Goal: Task Accomplishment & Management: Complete application form

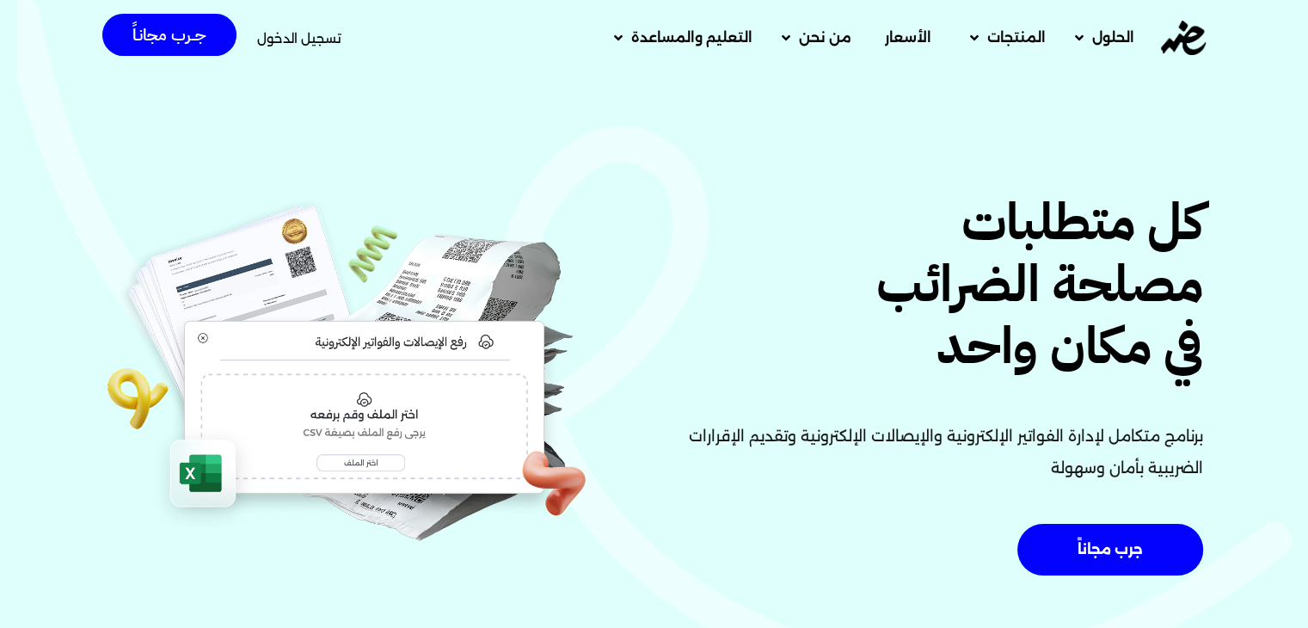
click at [310, 43] on span "تسجيل الدخول" at bounding box center [299, 38] width 84 height 13
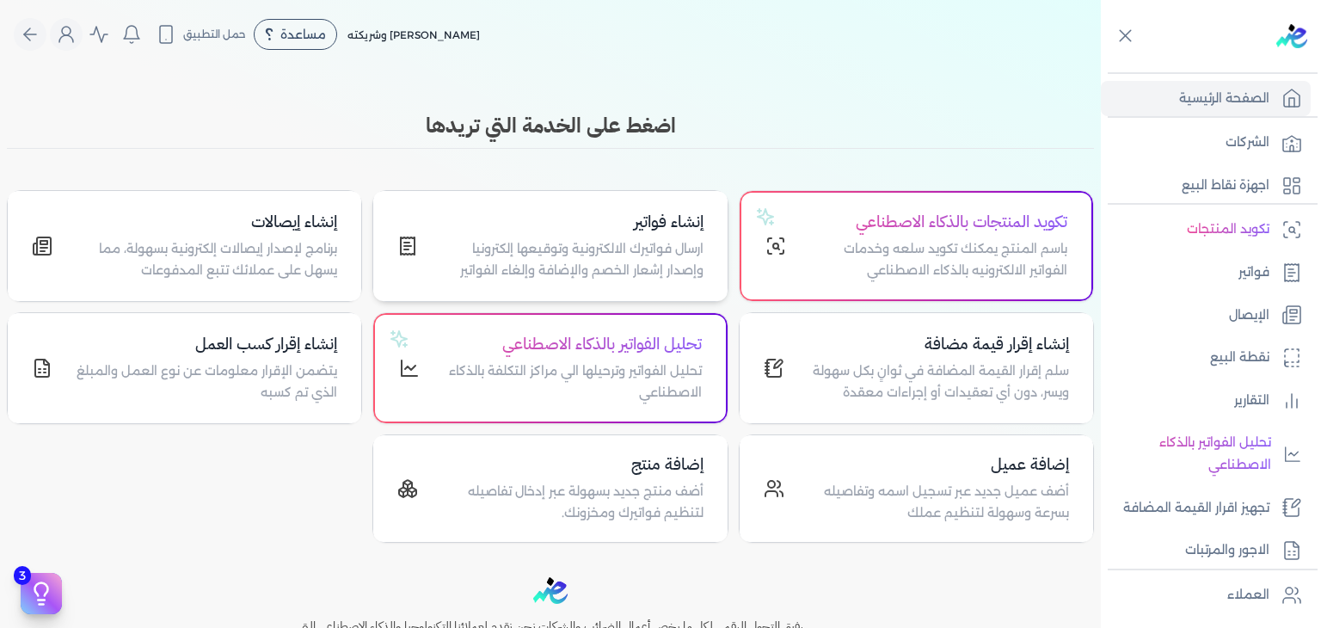
click at [592, 259] on p "ارسال فواتيرك الالكترونية وتوقيعها إلكترونيا وإصدار إشعار الخصم والإضافة وإلغاء…" at bounding box center [571, 260] width 264 height 44
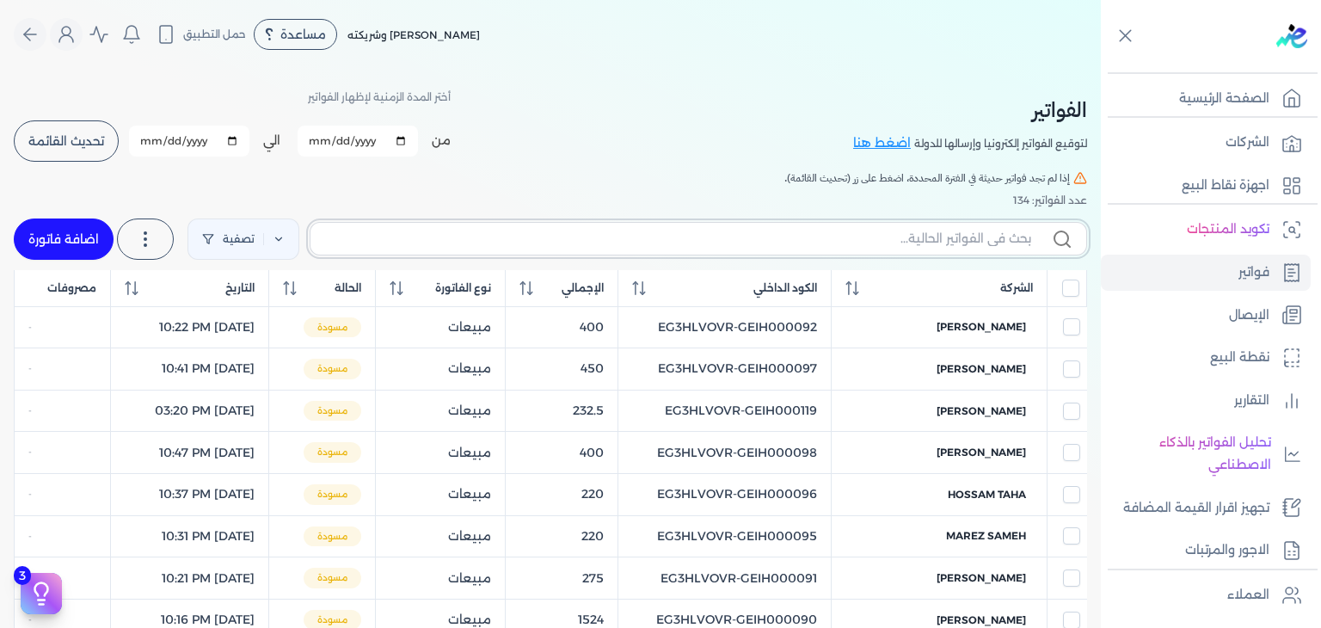
click at [922, 242] on input "text" at bounding box center [677, 239] width 707 height 18
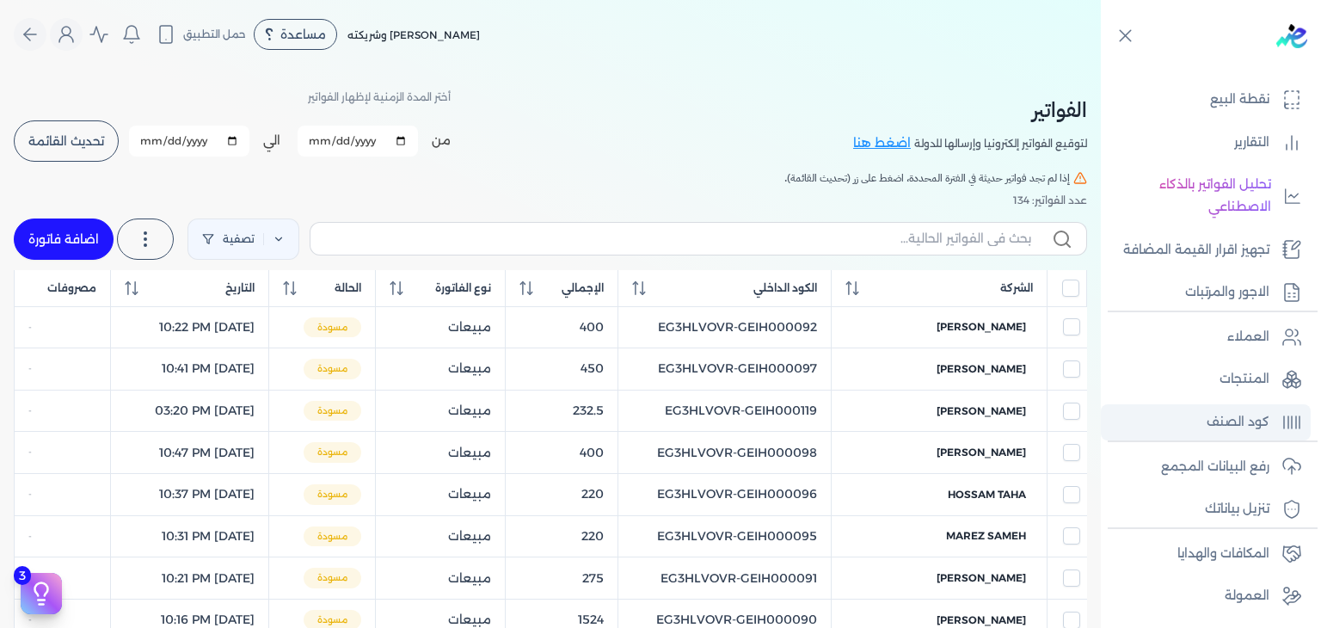
click at [1228, 425] on p "كود الصنف" at bounding box center [1237, 422] width 63 height 22
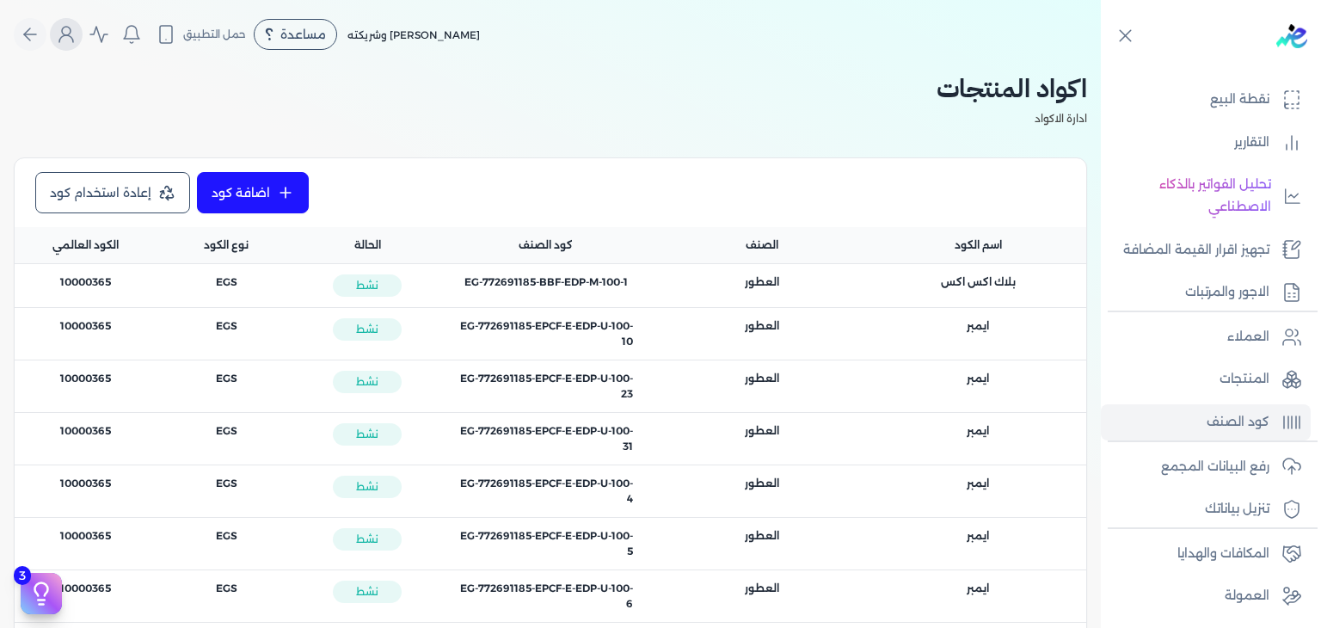
click at [73, 35] on icon "Global" at bounding box center [66, 38] width 14 height 7
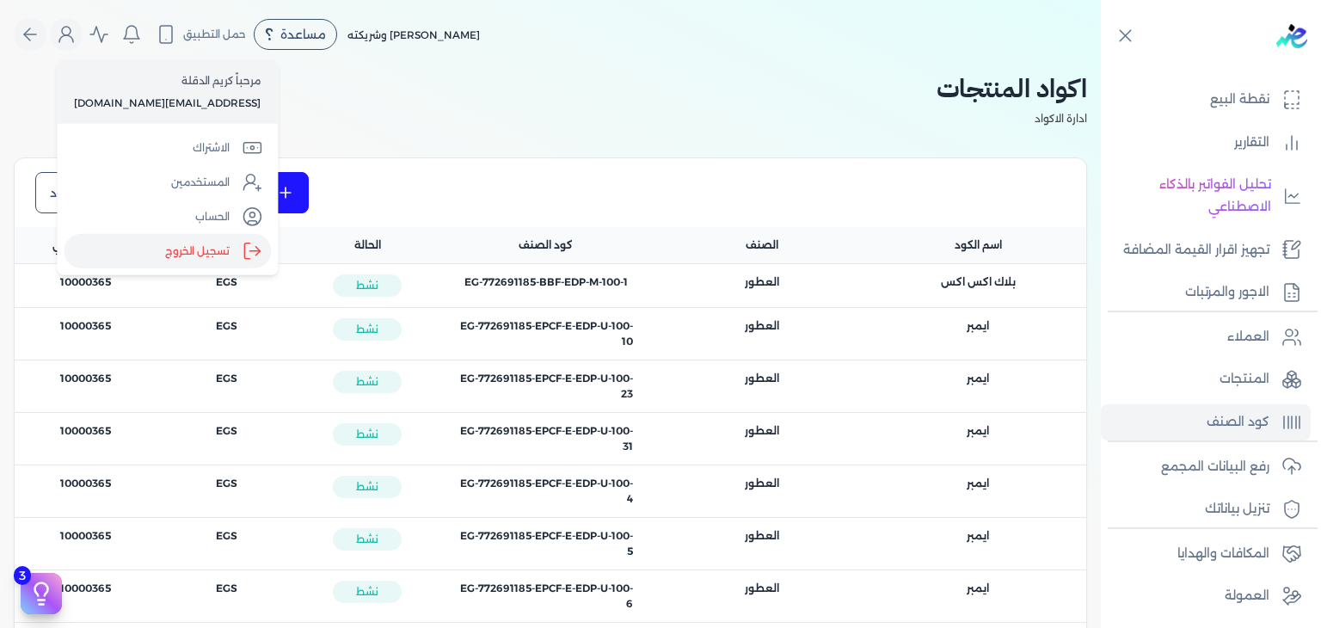
click at [230, 263] on label "تسجيل الخروج" at bounding box center [167, 251] width 207 height 34
click at [1101, 69] on input "Close" at bounding box center [1101, 69] width 0 height 0
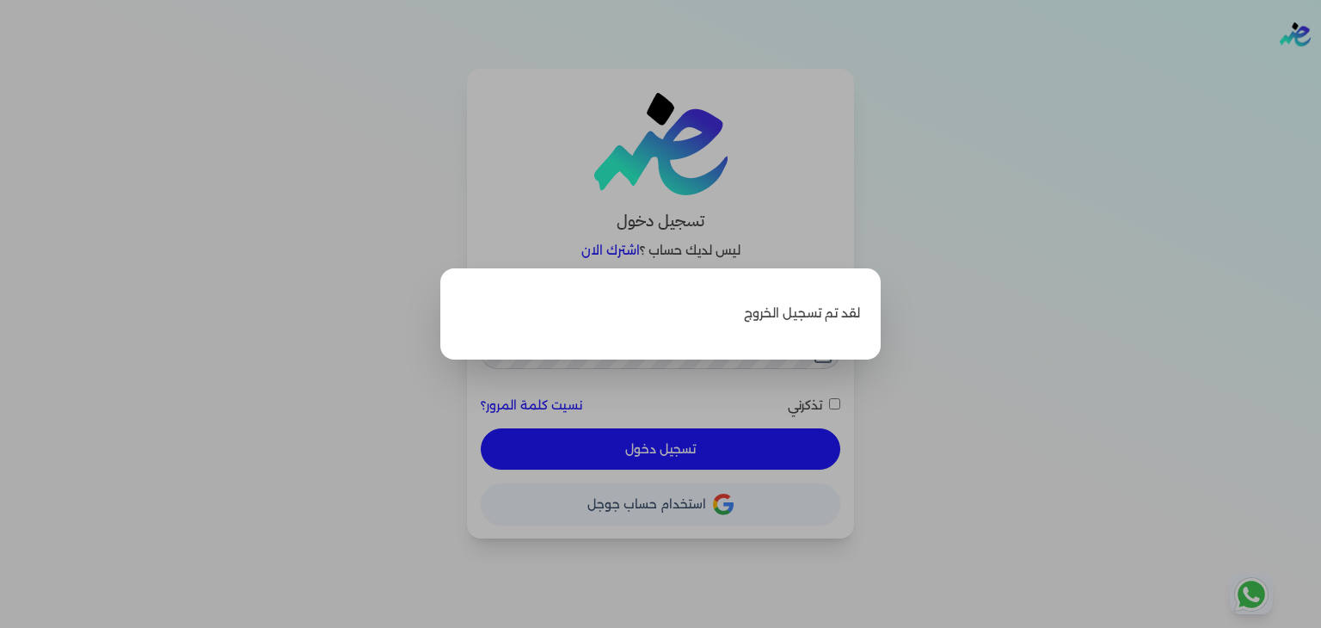
type input "[EMAIL_ADDRESS][DOMAIN_NAME]"
click at [799, 226] on label "Close" at bounding box center [660, 314] width 1321 height 628
click at [1320, 69] on input "Close" at bounding box center [1321, 69] width 0 height 0
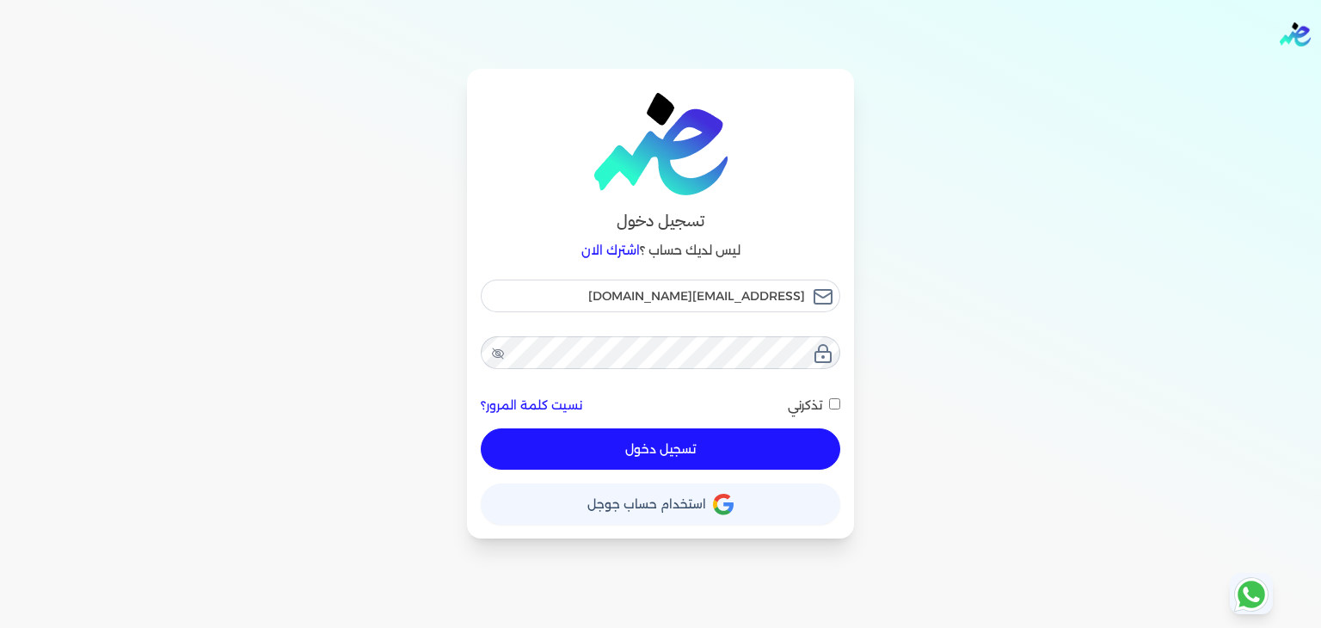
click at [733, 442] on button "تسجيل دخول" at bounding box center [660, 448] width 359 height 41
checkbox input "false"
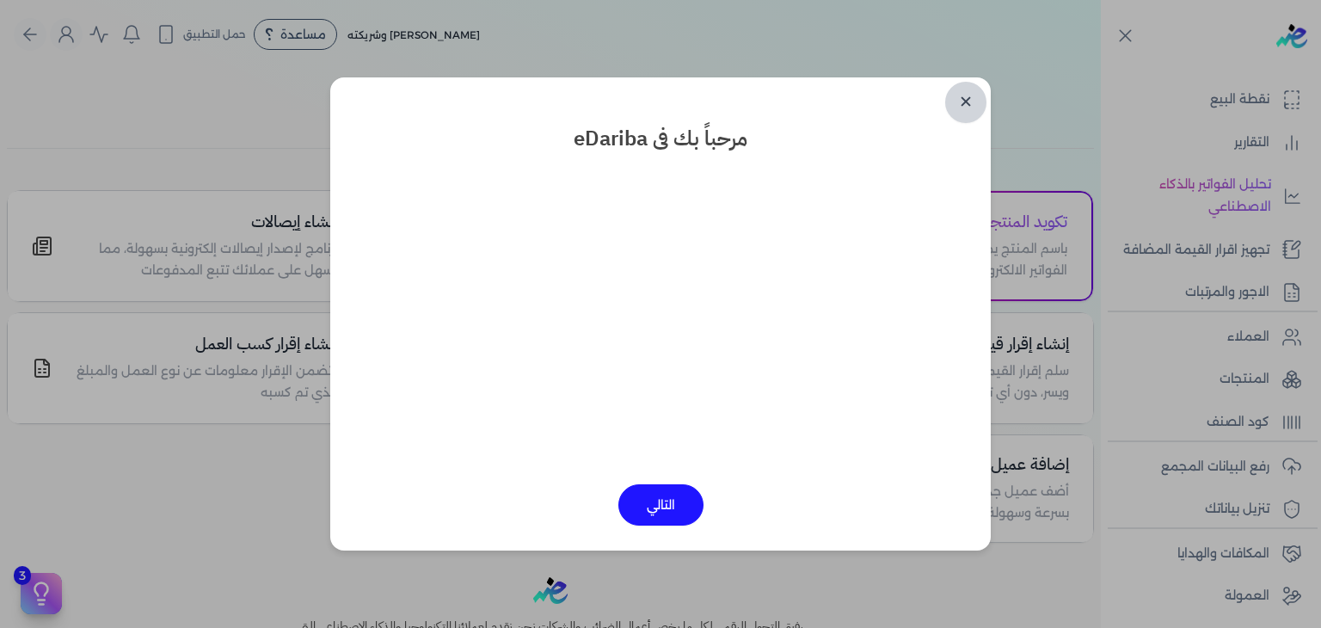
click at [958, 103] on link "✕" at bounding box center [965, 102] width 41 height 41
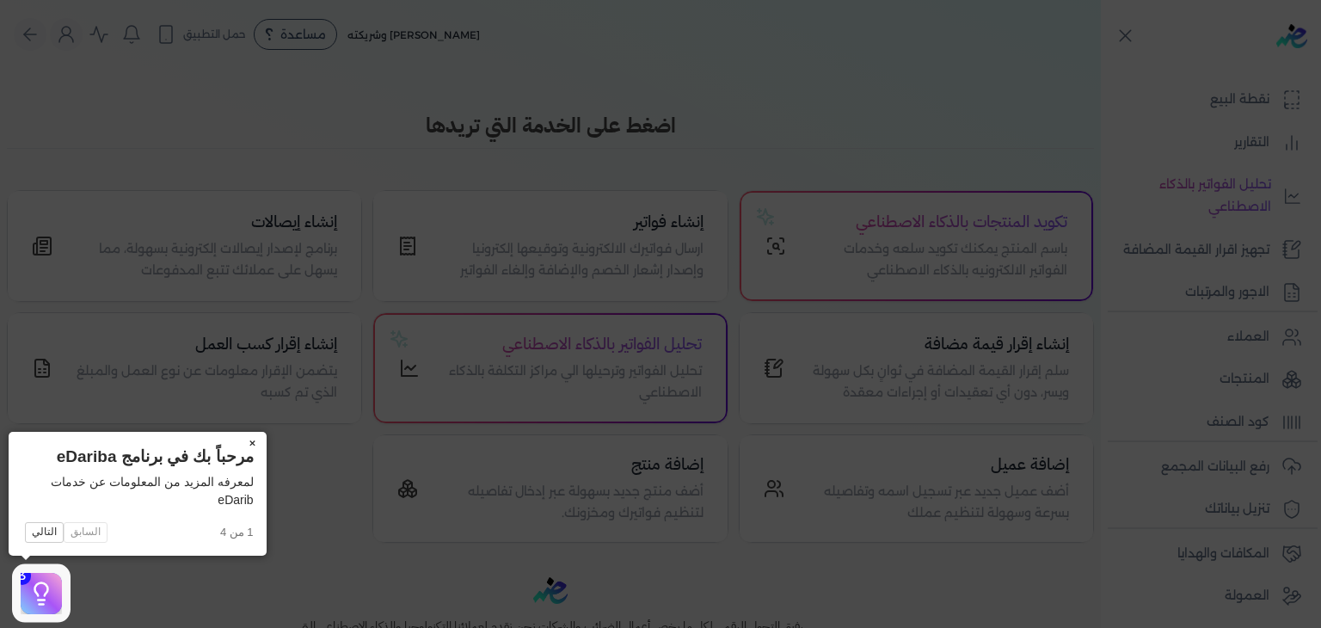
click at [261, 449] on button "×" at bounding box center [253, 444] width 28 height 24
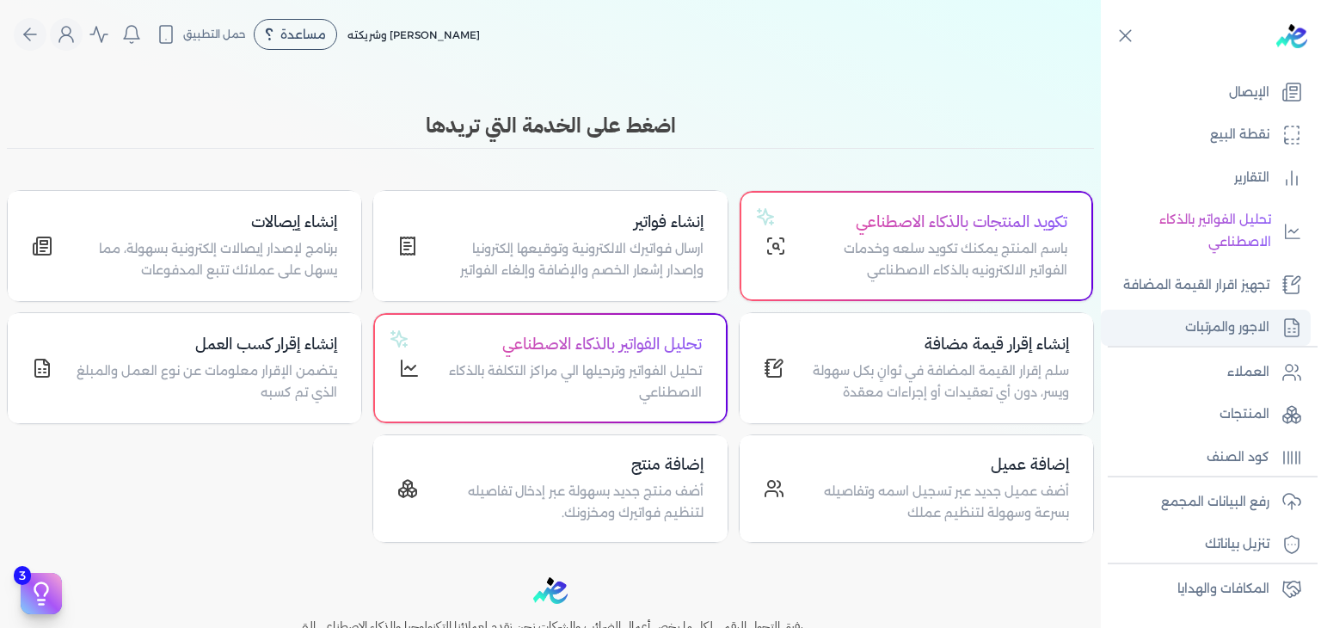
scroll to position [86, 0]
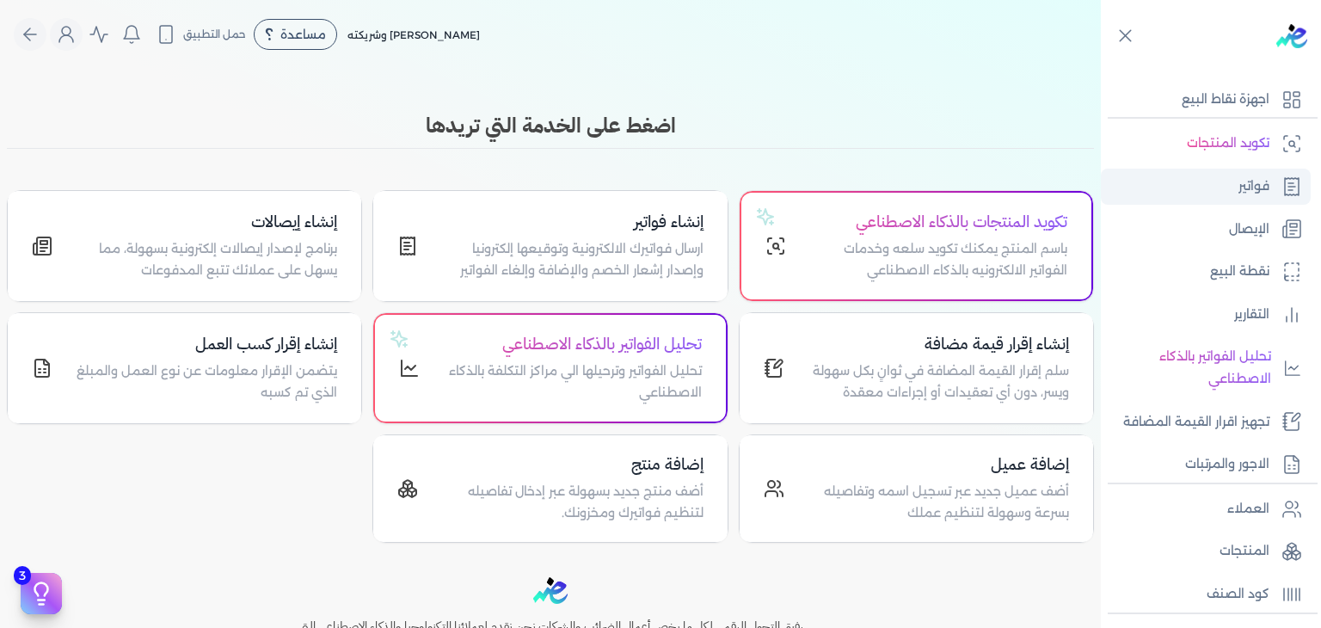
click at [1221, 193] on link "فواتير" at bounding box center [1206, 187] width 210 height 36
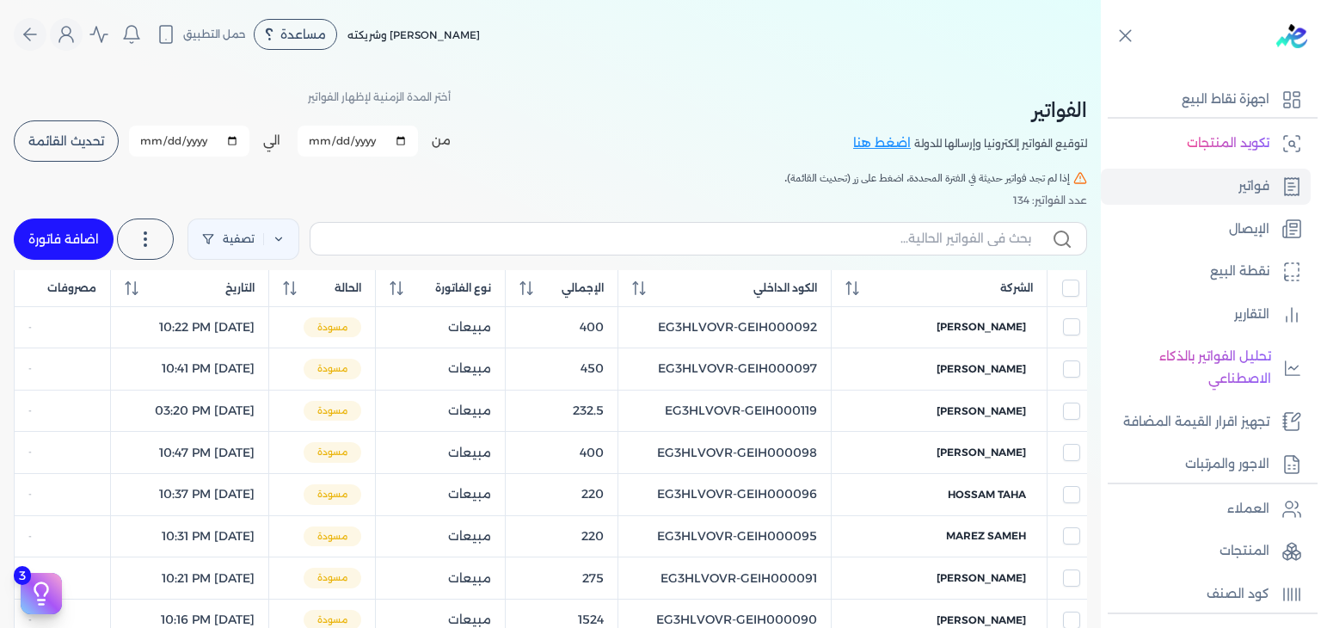
click at [45, 135] on span "تحديث القائمة" at bounding box center [66, 141] width 76 height 12
click at [45, 134] on div "من [DATE] الي [DATE] برجاء تحديد فتره زمنيه برجاء تحديد فتره زمنيه صالحة تحديث …" at bounding box center [232, 141] width 437 height 45
checkbox input "false"
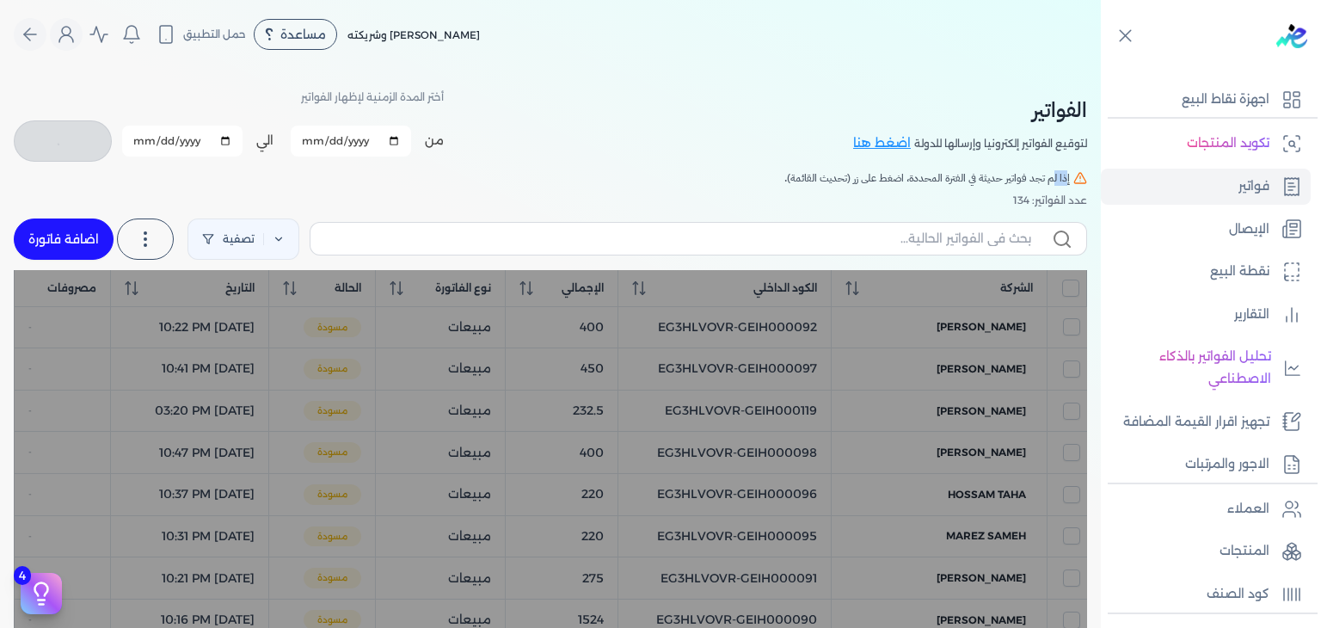
click at [69, 242] on link "اضافة فاتورة" at bounding box center [64, 238] width 100 height 41
select select "EGP"
select select "B"
select select "EGS"
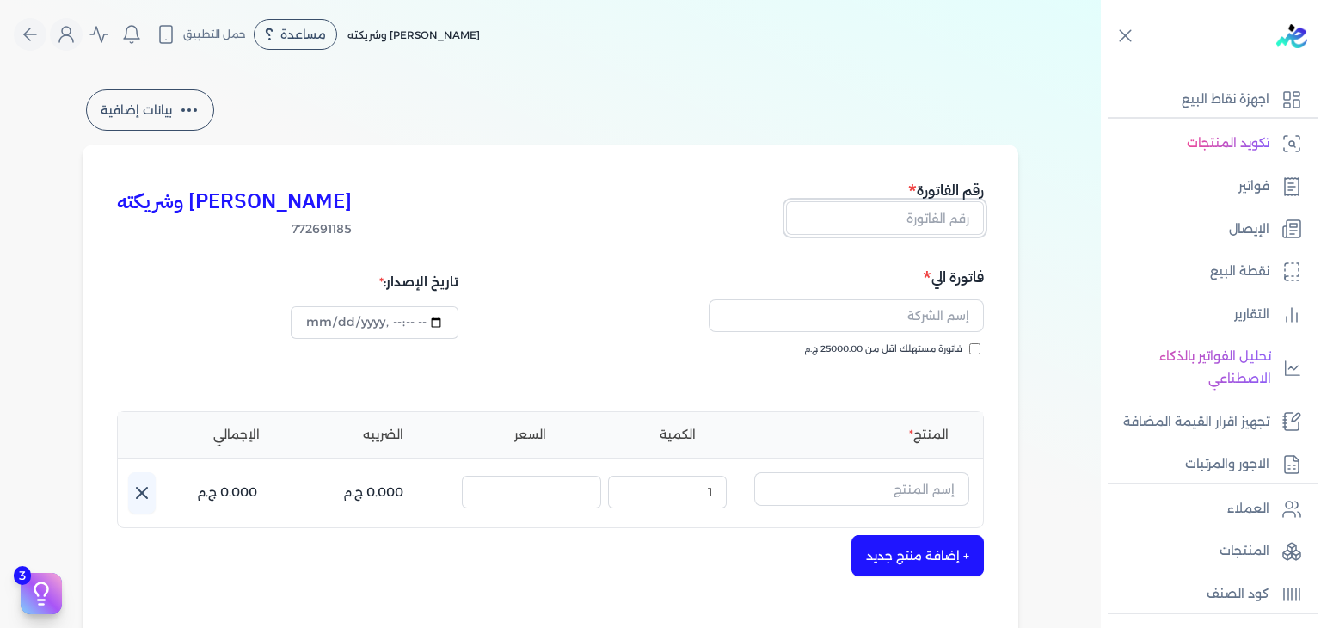
click at [951, 225] on input "text" at bounding box center [885, 217] width 198 height 33
paste input "EG3HLVOVR-GEIH000124"
type input "EG3HLVOVR-GEIH000124"
click at [979, 352] on input "فاتورة مستهلك اقل من 25000.00 ج.م" at bounding box center [974, 348] width 11 height 11
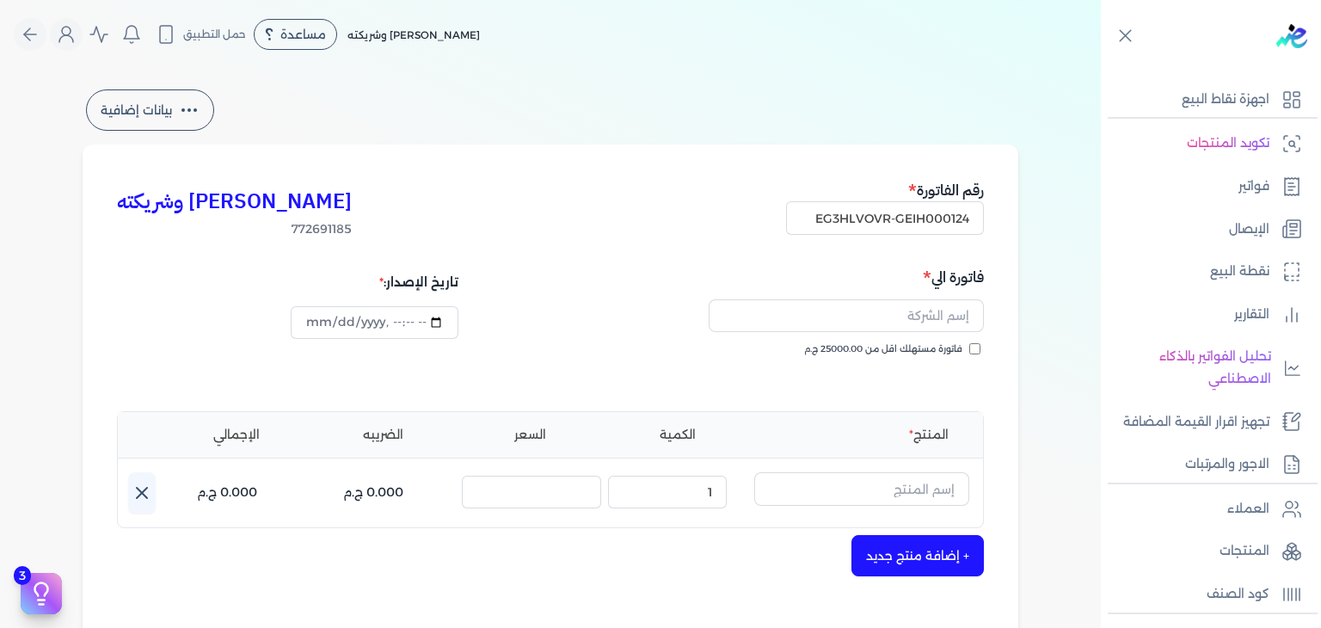
checkbox input "true"
drag, startPoint x: 934, startPoint y: 317, endPoint x: 909, endPoint y: 338, distance: 32.4
click at [934, 317] on input "text" at bounding box center [845, 315] width 275 height 33
paste input "[PERSON_NAME]"
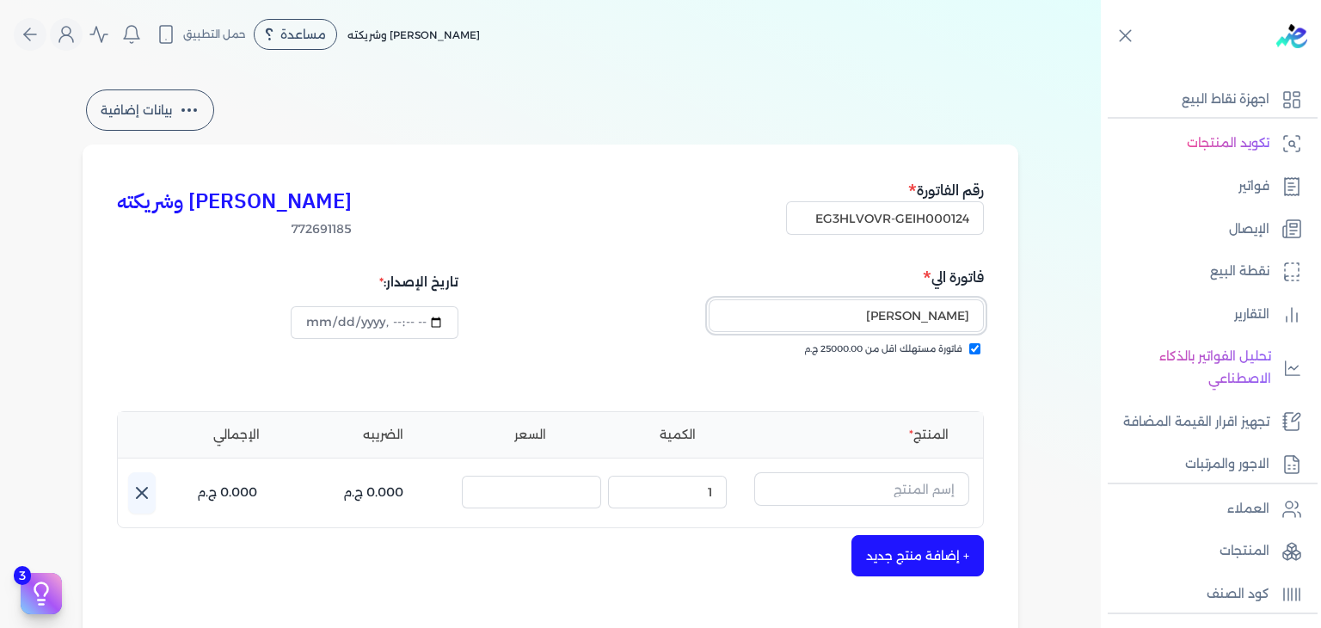
type input "[PERSON_NAME]"
click at [892, 483] on input "text" at bounding box center [861, 488] width 215 height 33
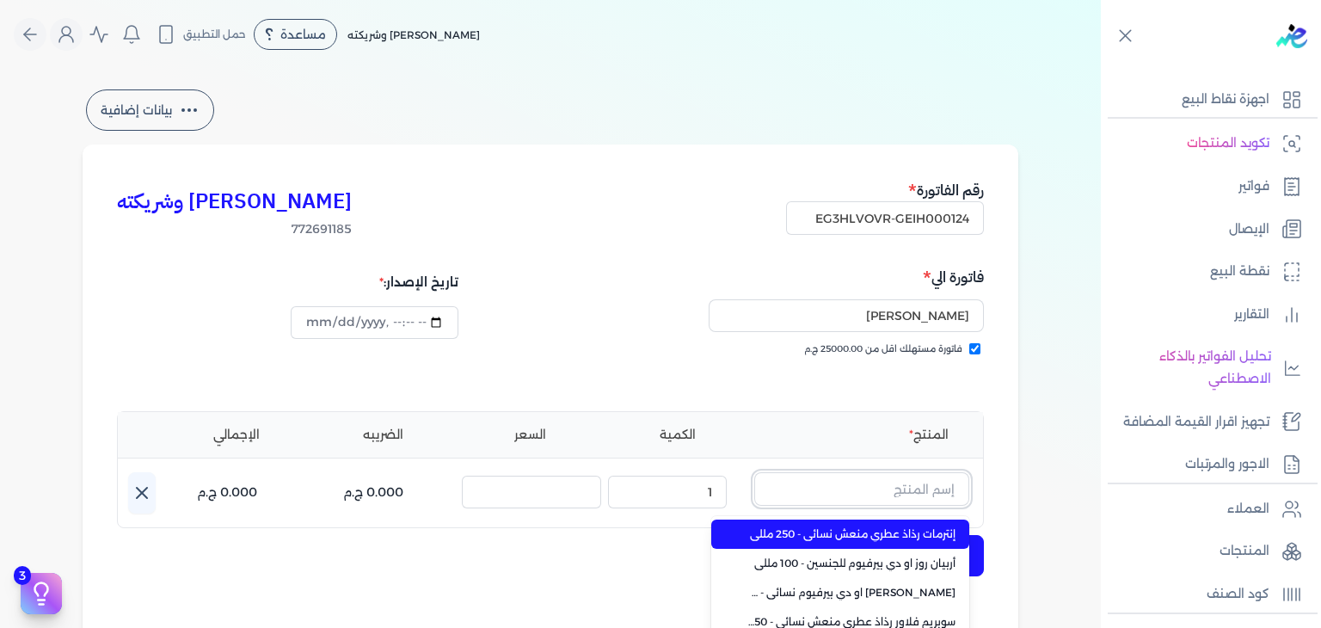
paste input "طقم هدايا ليجند مكون من ( او دي تواليت 100مللي - سبراي بيرفيوم 200مللي) رجالي"
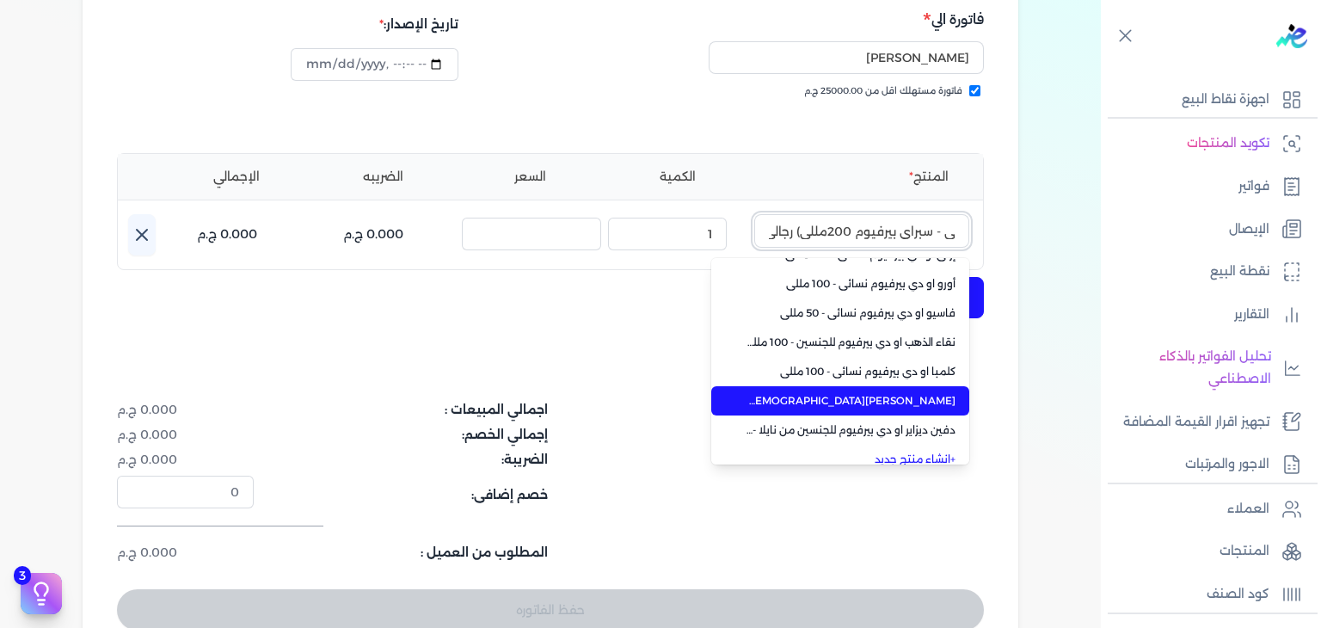
scroll to position [414, 0]
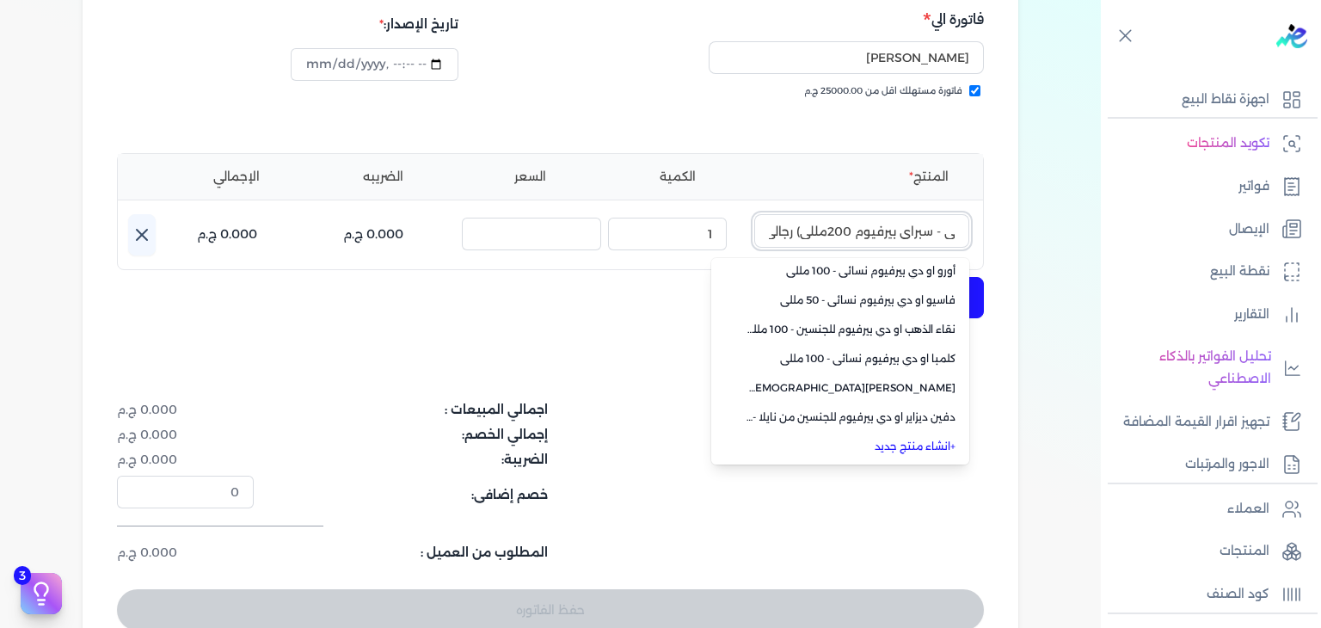
type input "طقم هدايا ليجند مكون من ( او دي تواليت 100مللي - سبراي بيرفيوم 200مللي) رجالي"
drag, startPoint x: 880, startPoint y: 448, endPoint x: 894, endPoint y: 444, distance: 14.4
click at [884, 447] on link "+ انشاء منتج جديد" at bounding box center [850, 446] width 210 height 15
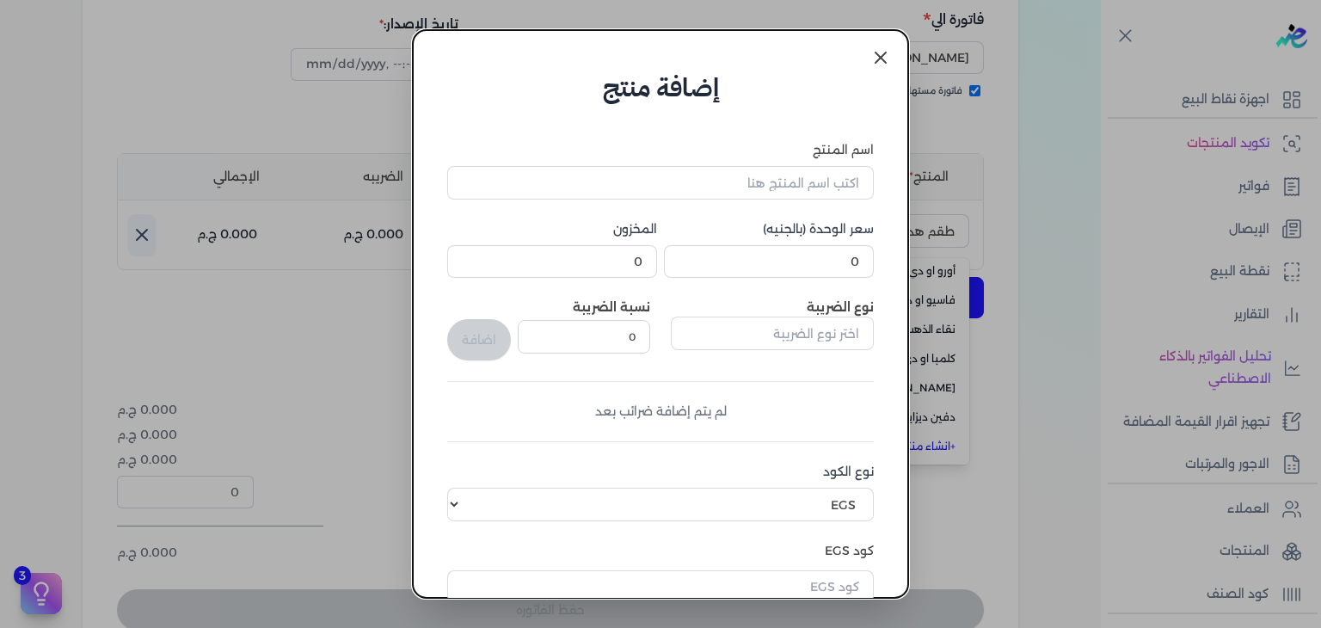
click at [894, 444] on dialog "إضافة منتج اسم المنتج سعر الوحدة (بالجنيه) 0 المخزون 0 نوع الضريبة نسبة الضريبة…" at bounding box center [660, 314] width 1321 height 628
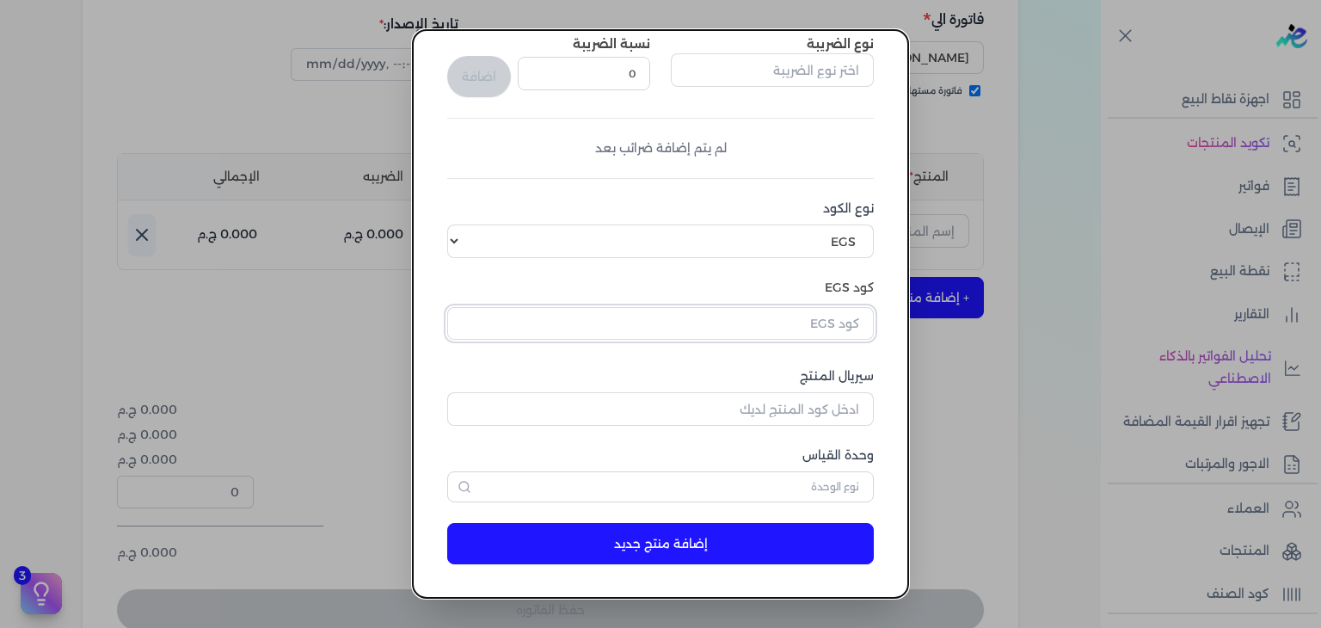
click at [849, 332] on input "text" at bounding box center [660, 323] width 426 height 33
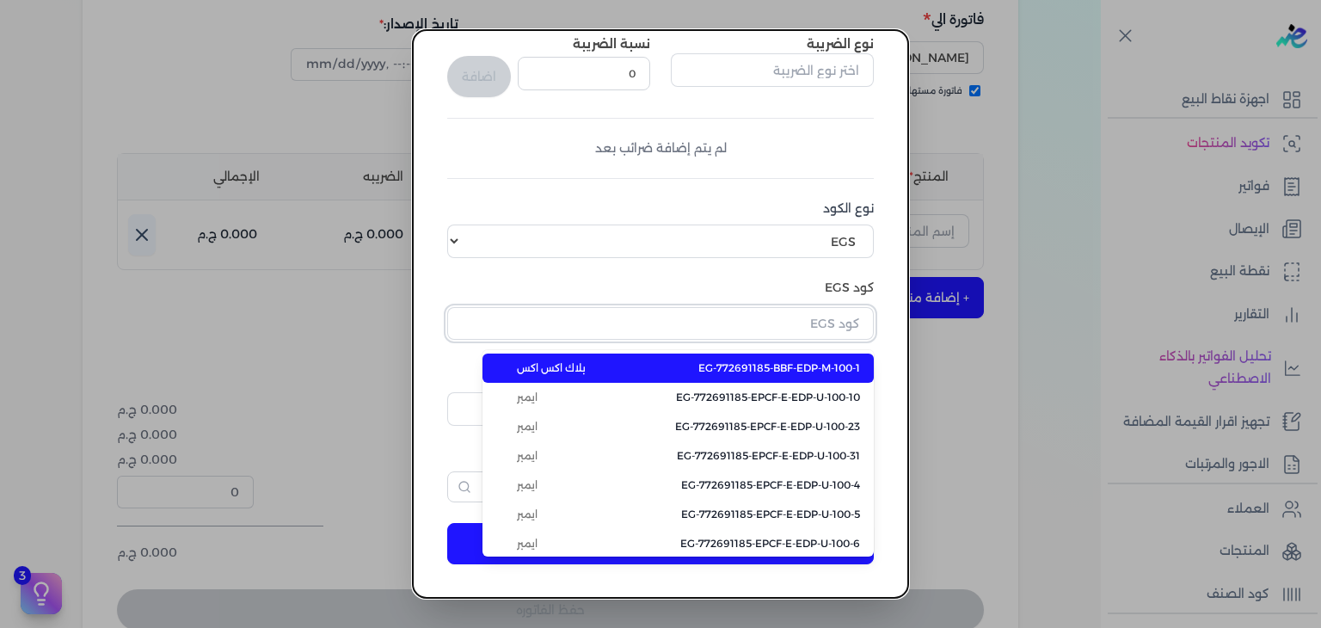
paste input "EG-772691185-EP-GS-EDT-PS-1"
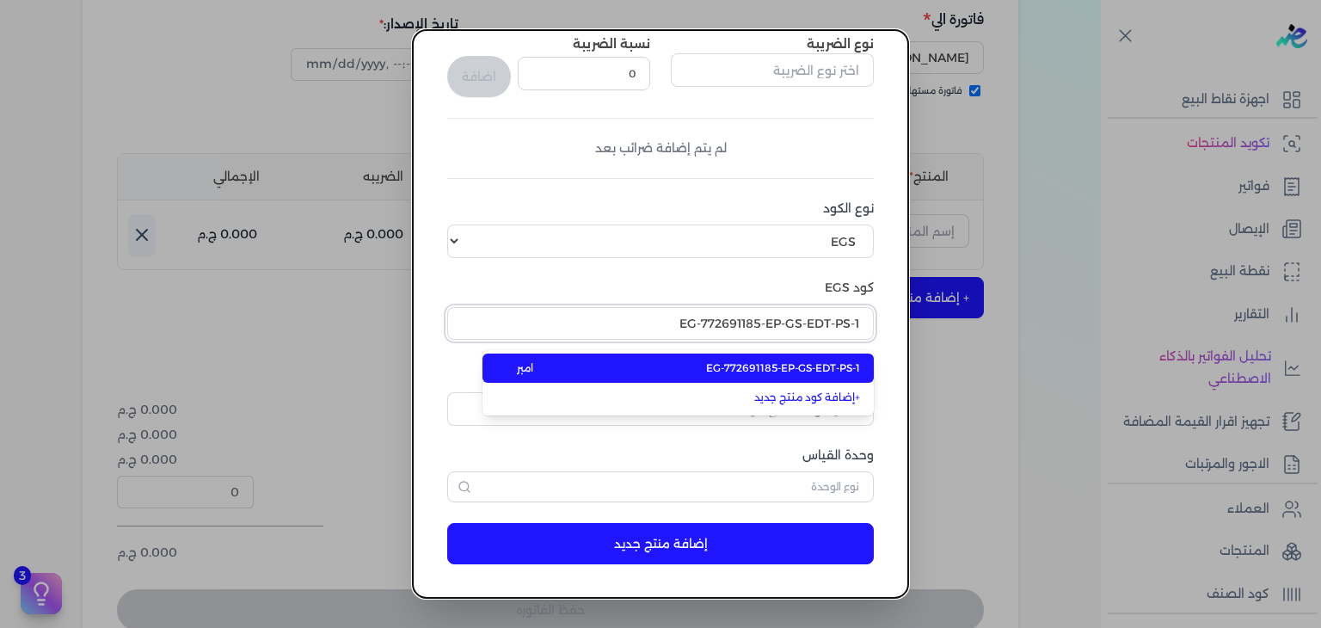
type input "EG-772691185-EP-GS-EDT-PS-1"
click at [820, 369] on span "EG-772691185-EP-GS-EDT-PS-1" at bounding box center [783, 367] width 154 height 15
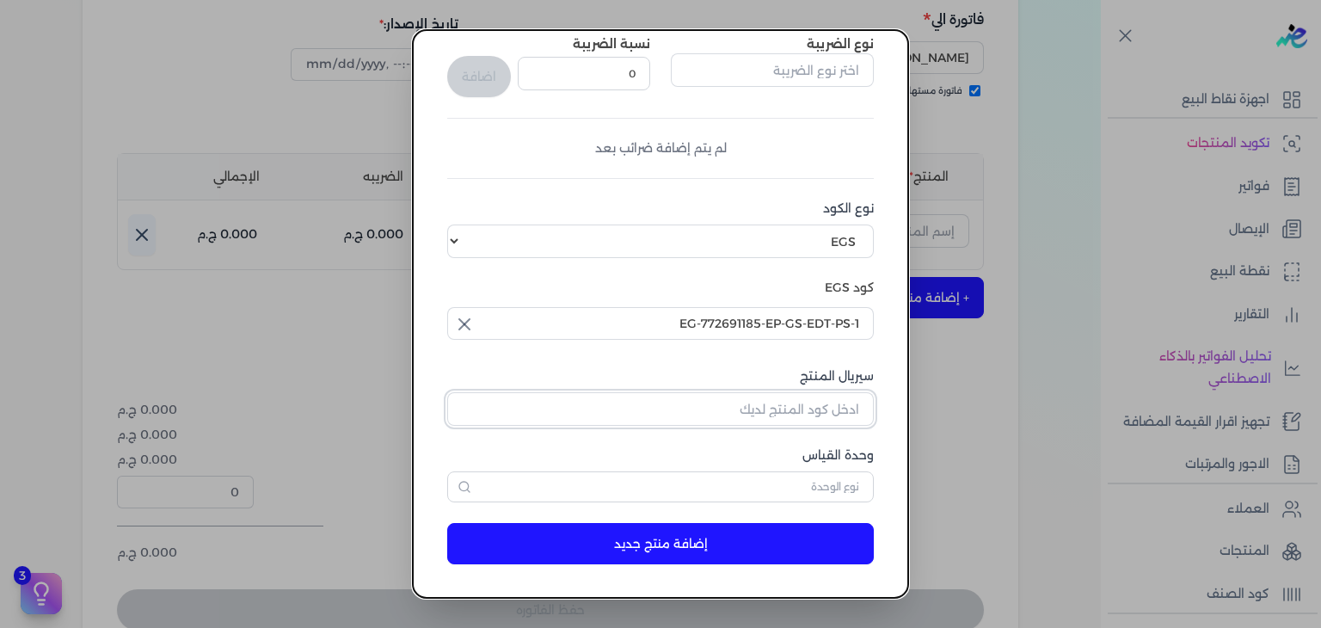
drag, startPoint x: 834, startPoint y: 400, endPoint x: 832, endPoint y: 409, distance: 9.6
click at [834, 400] on input "سيريال المنتج" at bounding box center [660, 408] width 426 height 33
paste input "ZFD7254D1F02A33C342F5Z-1"
type input "ZFD7254D1F02A33C342F5Z-1"
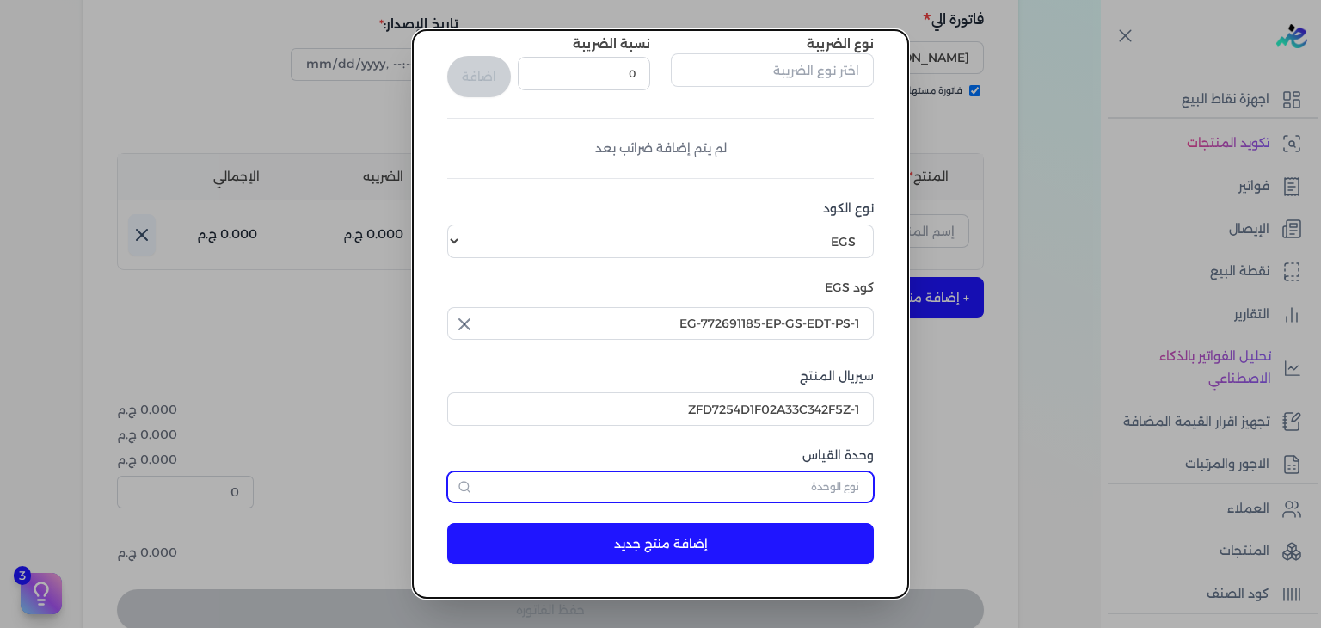
click at [818, 472] on input "text" at bounding box center [660, 486] width 426 height 31
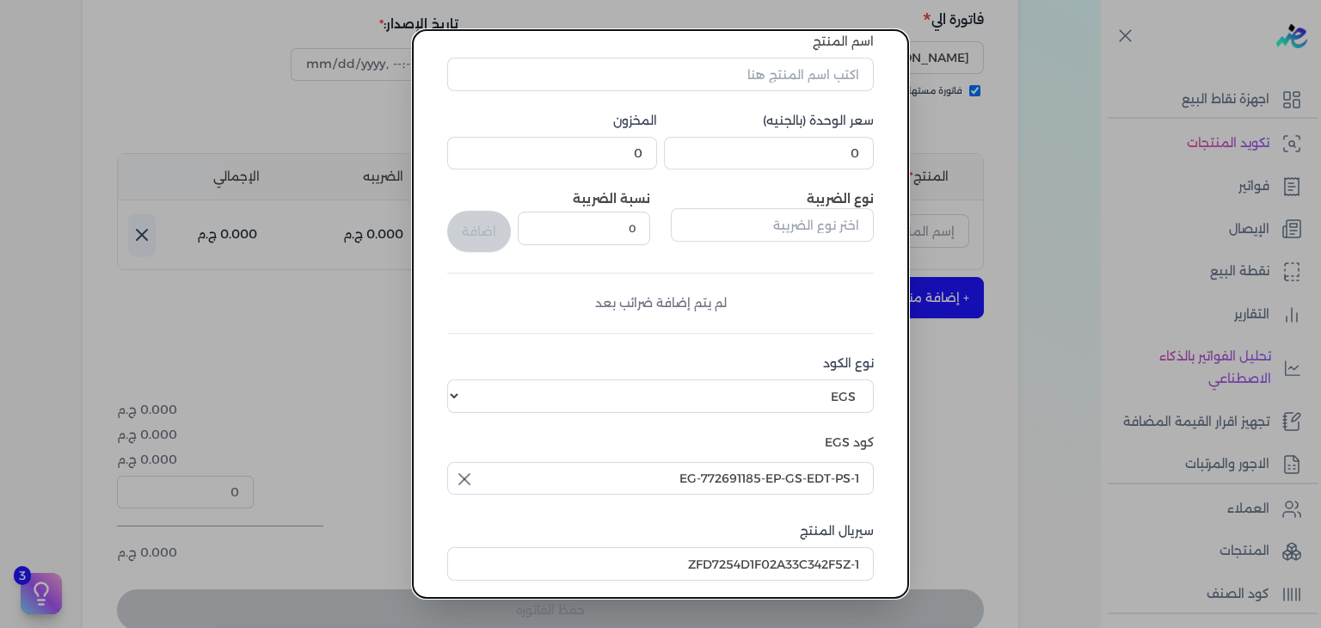
scroll to position [5, 0]
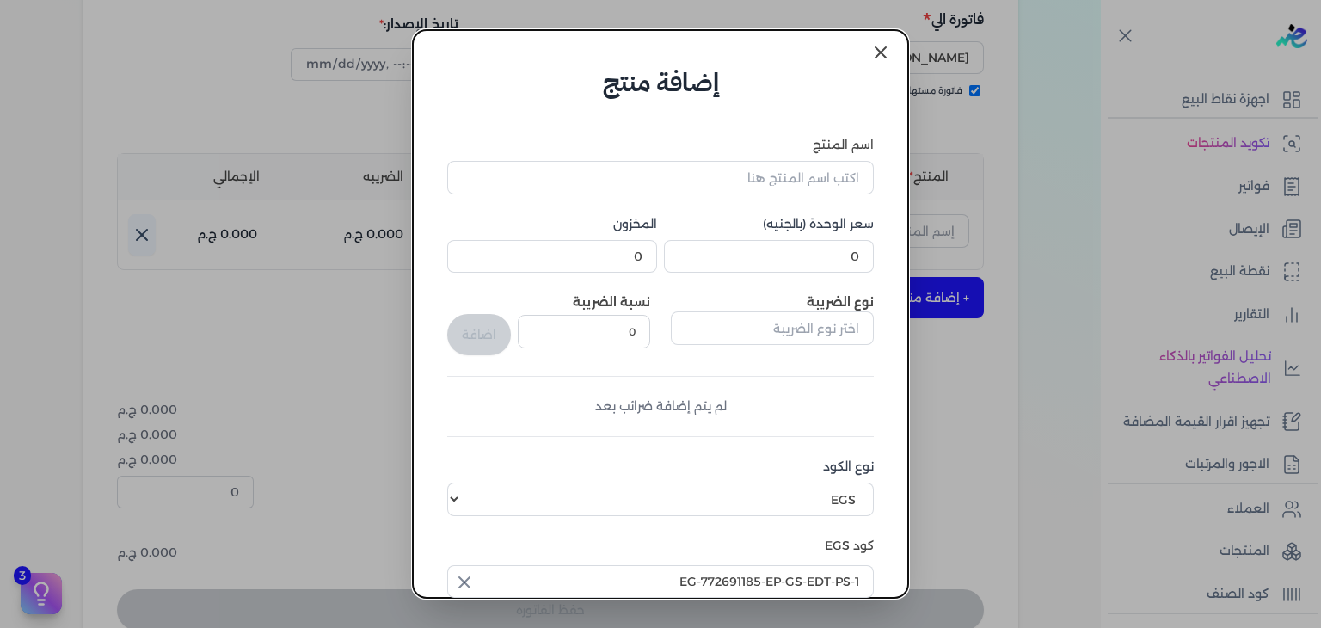
type input "وحدة نشاط"
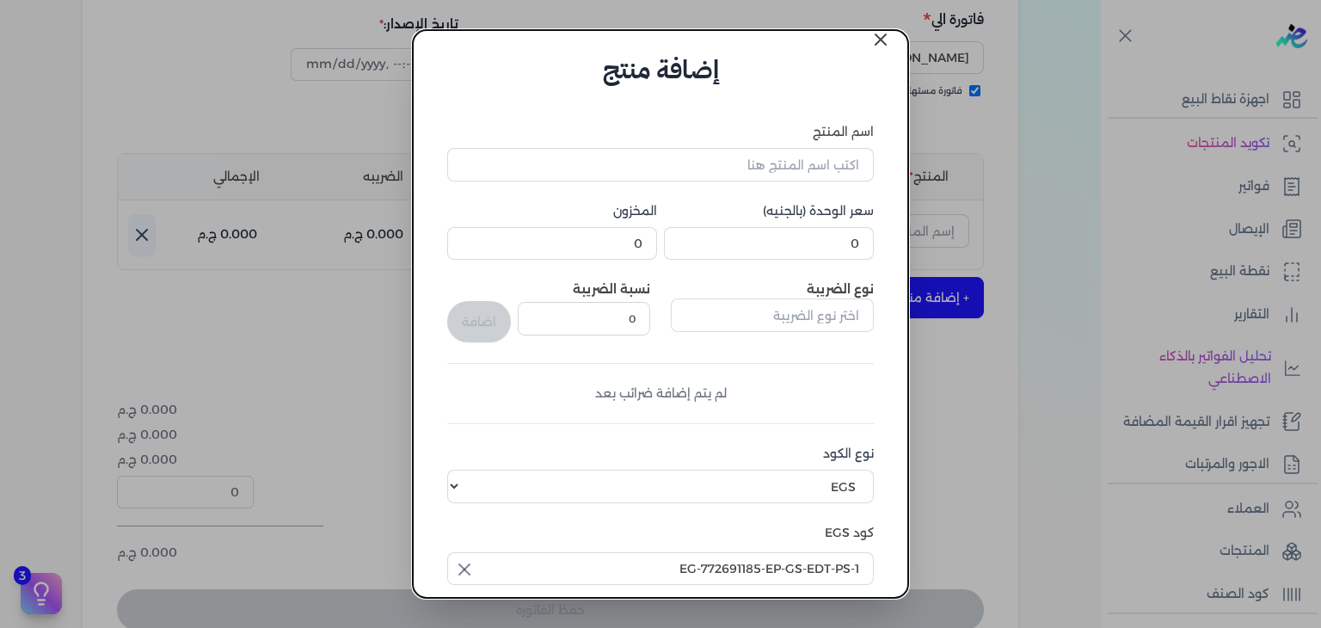
scroll to position [0, 0]
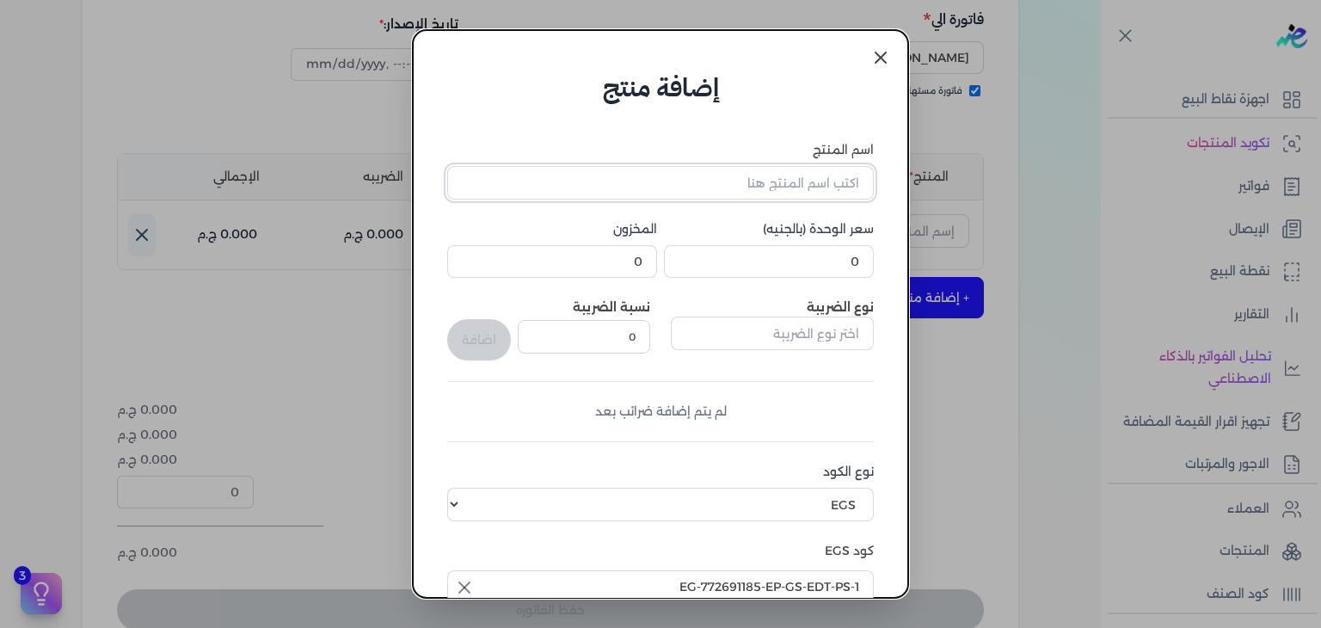
drag, startPoint x: 805, startPoint y: 174, endPoint x: 815, endPoint y: 201, distance: 29.4
click at [805, 174] on input "اسم المنتج" at bounding box center [660, 182] width 426 height 33
paste input "طقم هدايا ليجند مكون من ( او دي تواليت 100مللي - سبراي بيرفيوم 200مللي) رجالي"
type input "طقم هدايا ليجند مكون من ( او دي تواليت 100مللي - سبراي بيرفيوم 200مللي) رجالي"
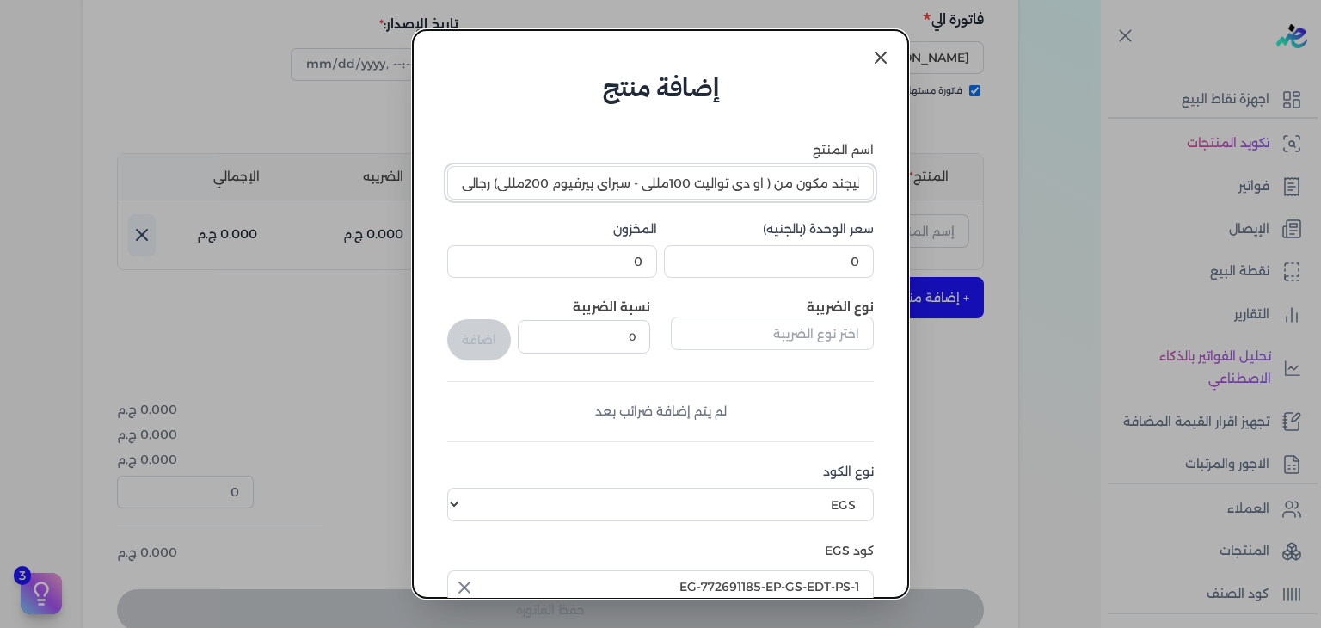
scroll to position [0, 0]
click at [822, 267] on input "0" at bounding box center [769, 261] width 210 height 33
paste input "1017"
type input "1017"
click at [608, 261] on input "0" at bounding box center [552, 261] width 210 height 33
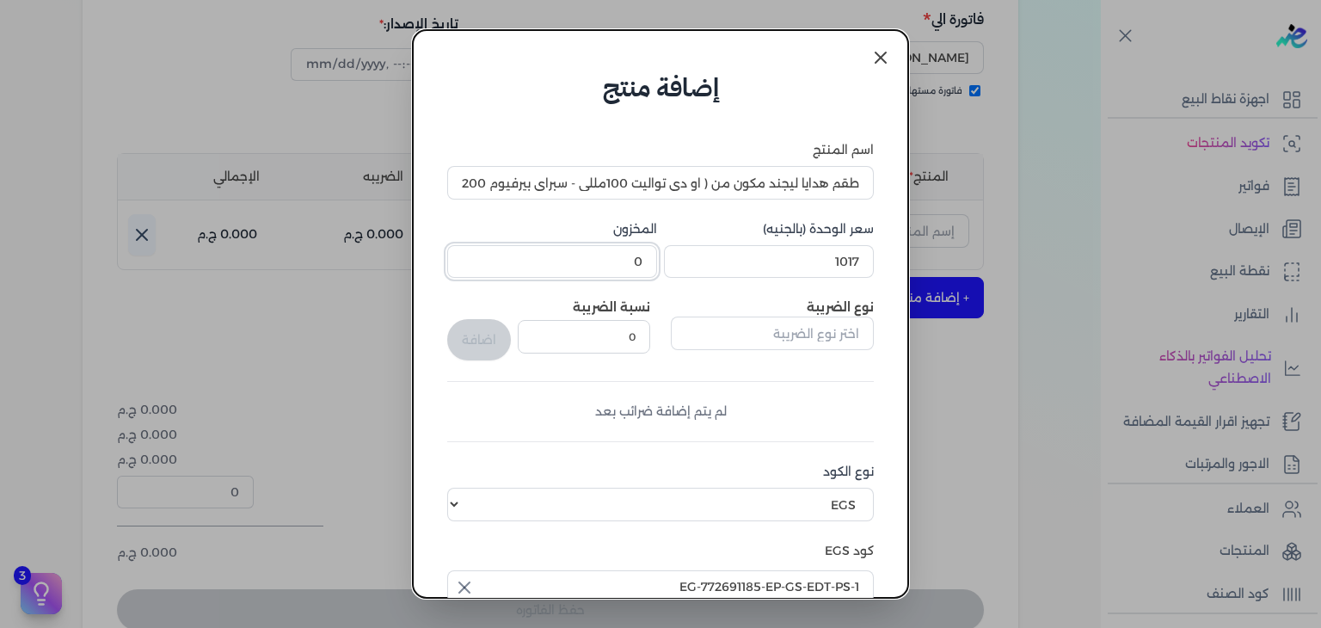
click at [608, 261] on input "0" at bounding box center [552, 261] width 210 height 33
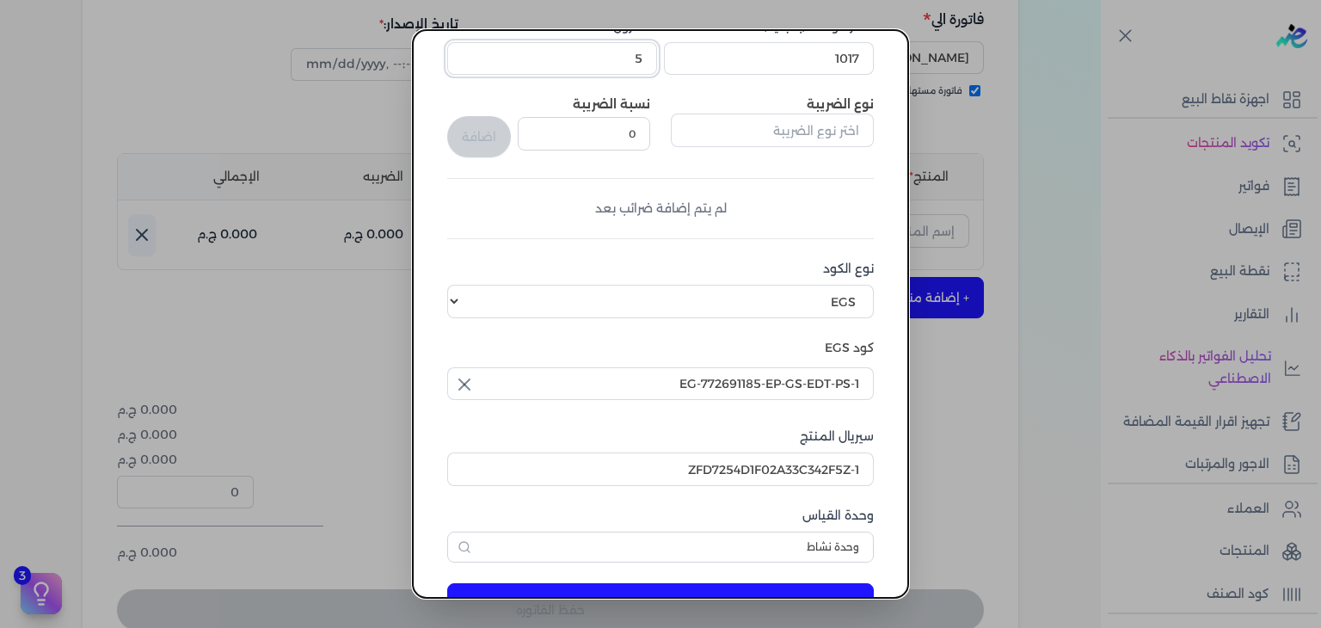
scroll to position [263, 0]
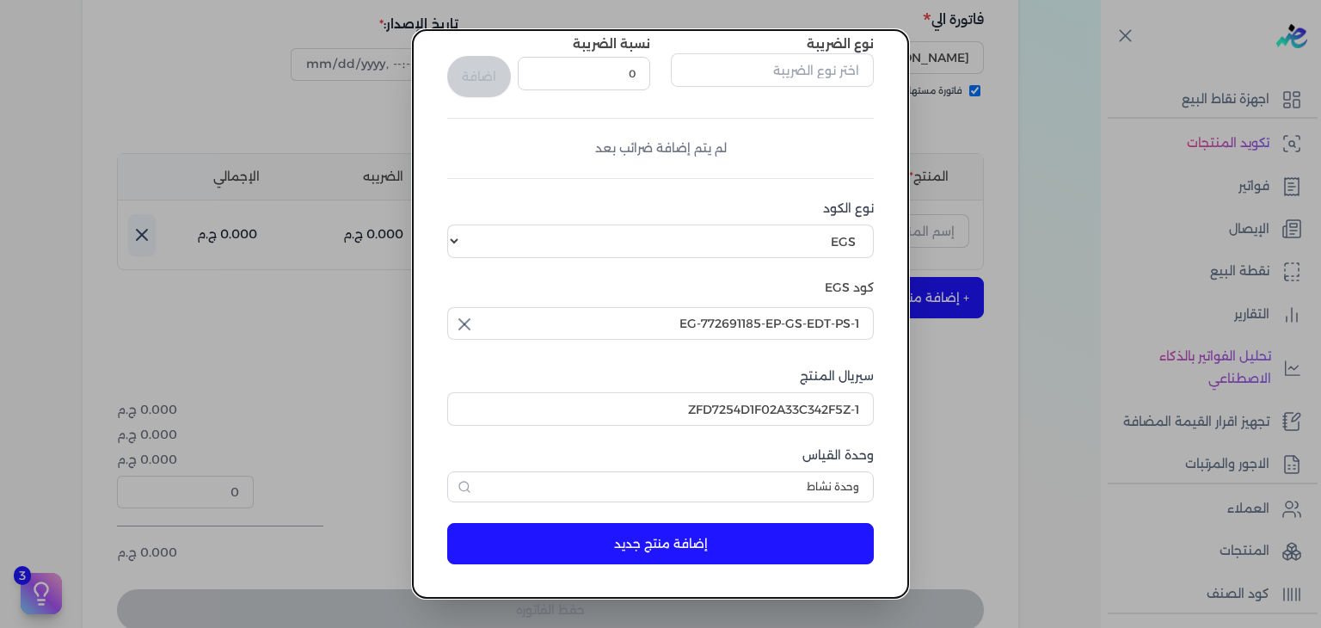
type input "5"
click at [720, 543] on button "إضافة منتج جديد" at bounding box center [660, 543] width 426 height 41
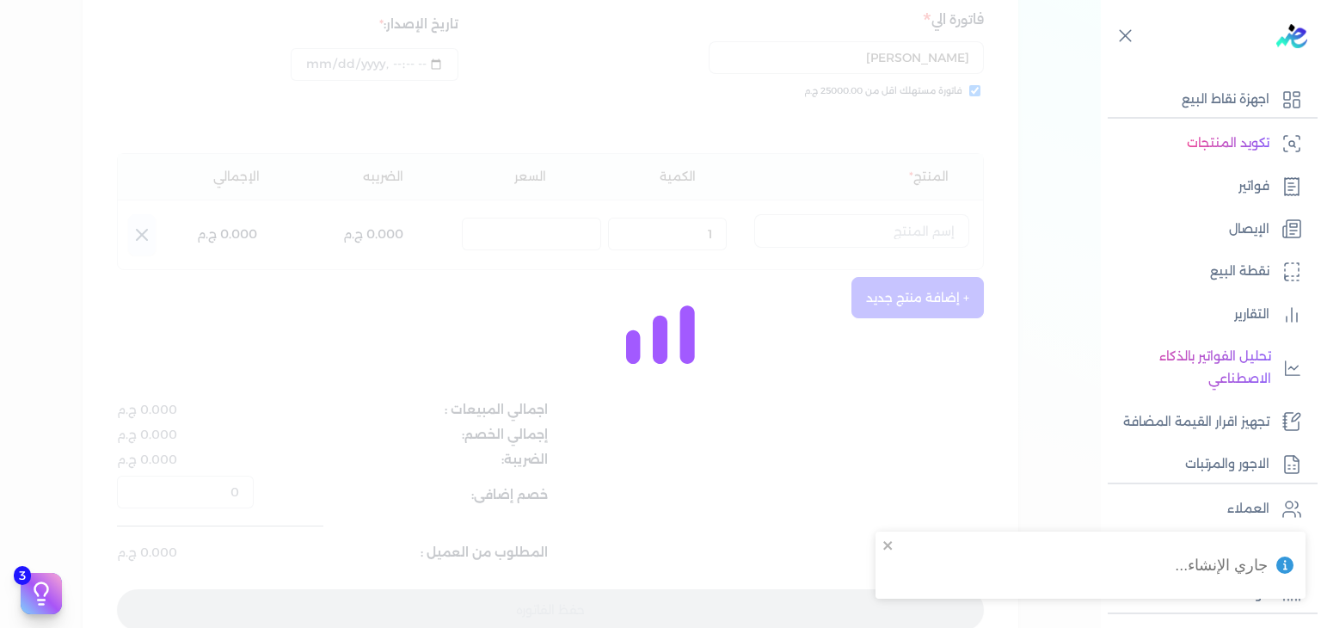
select select "EGS"
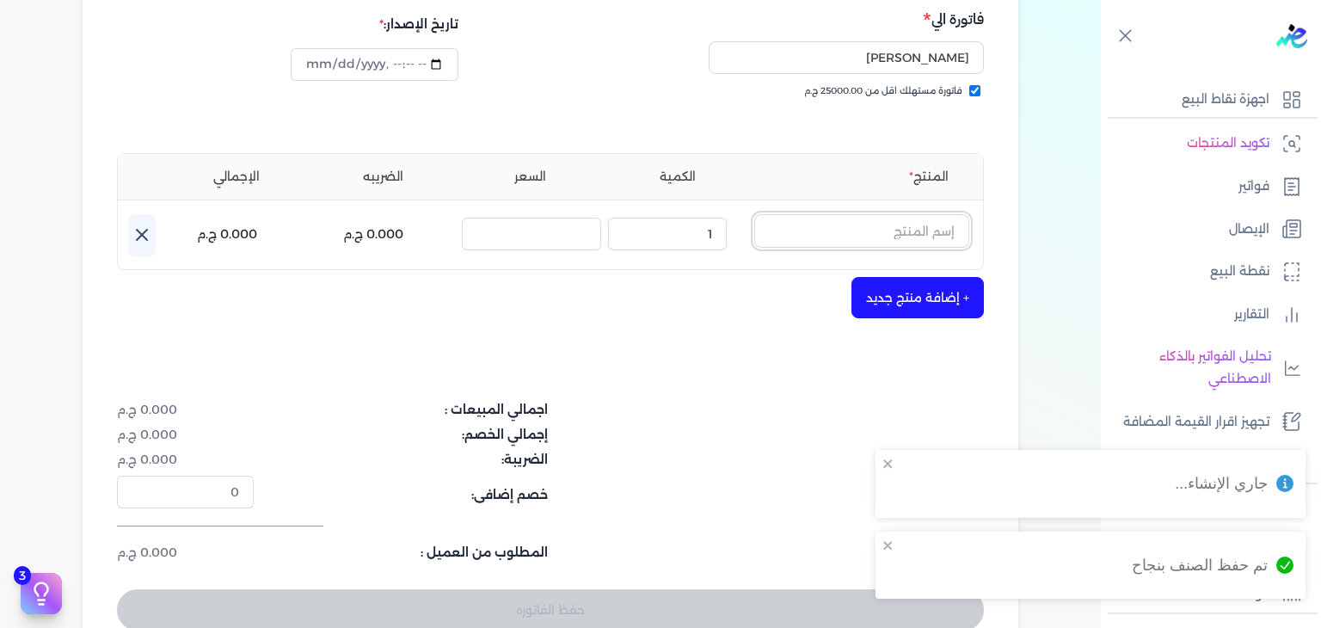
click at [898, 224] on input "text" at bounding box center [861, 230] width 215 height 33
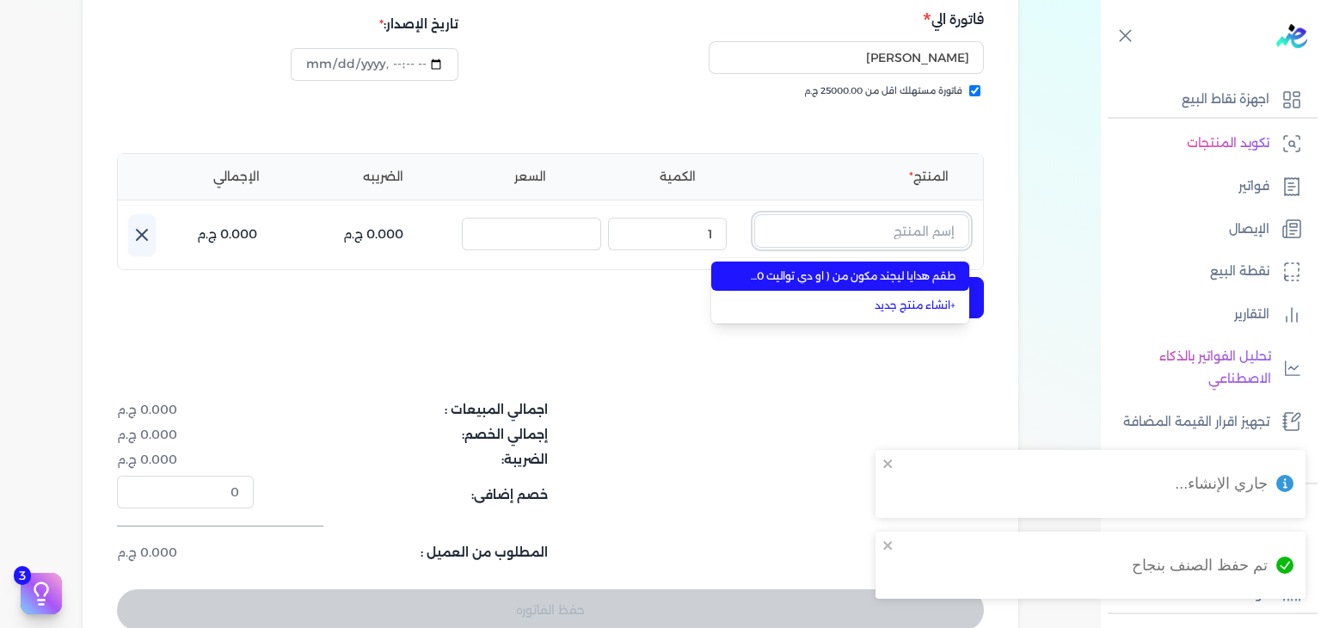
paste input "1017"
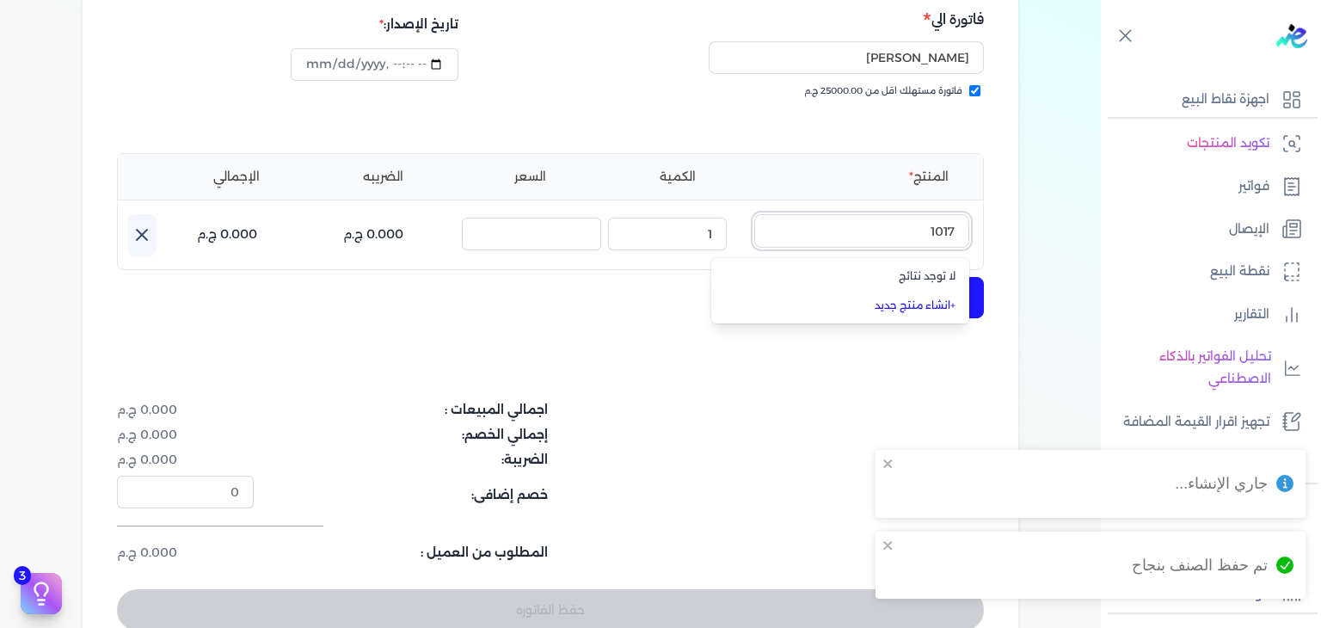
type input "1017"
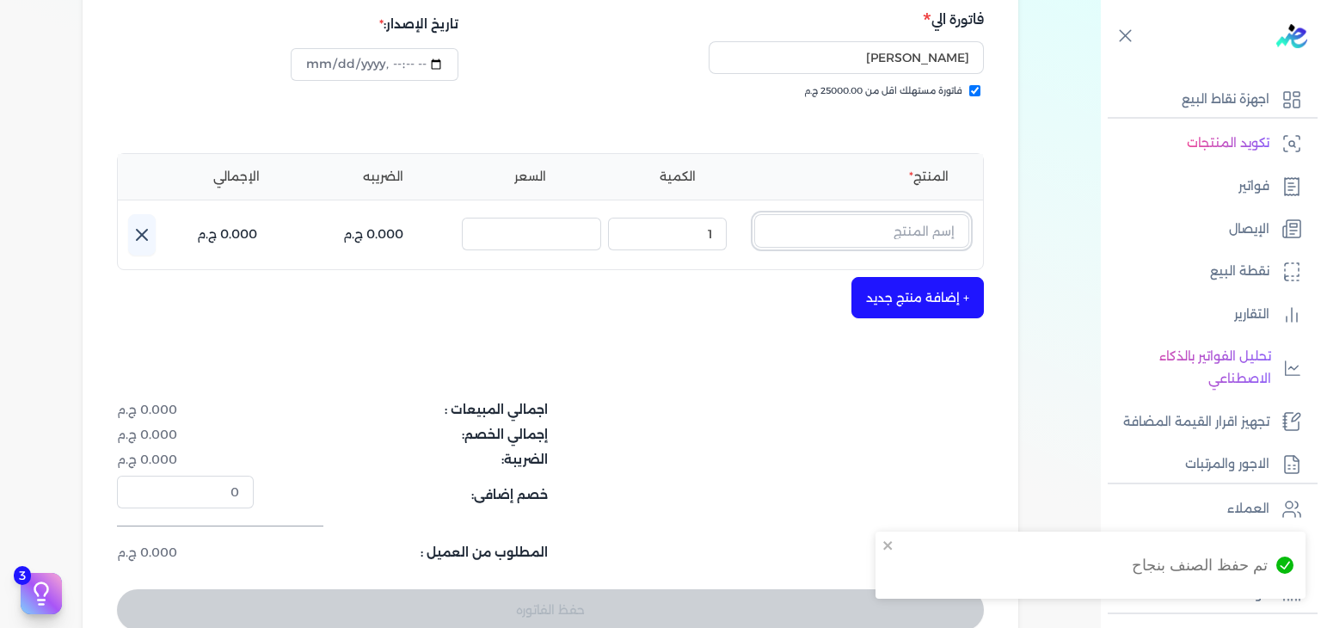
paste input "طقم هدايا ليجند مكون من ( او دي تواليت 100مللي - سبراي بيرفيوم 200مللي) رجالي"
type input "طقم هدايا ليجند مكون من ( او دي تواليت 100مللي - سبراي بيرفيوم 200مللي) رجالي"
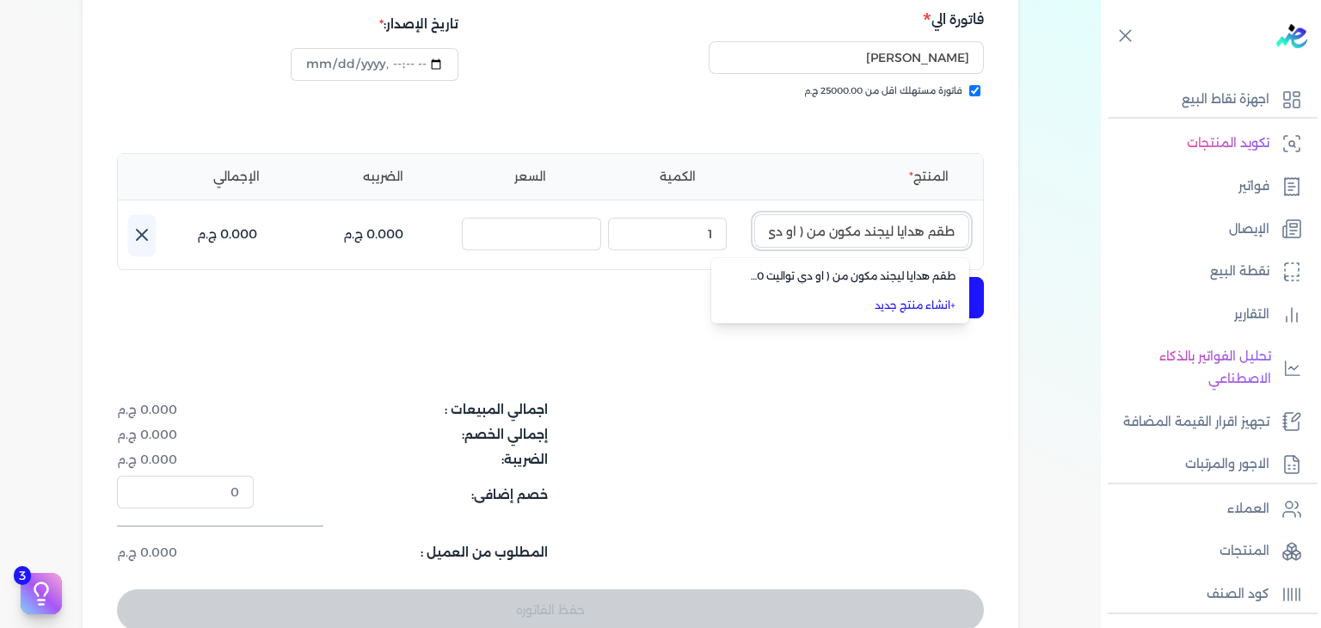
scroll to position [0, -269]
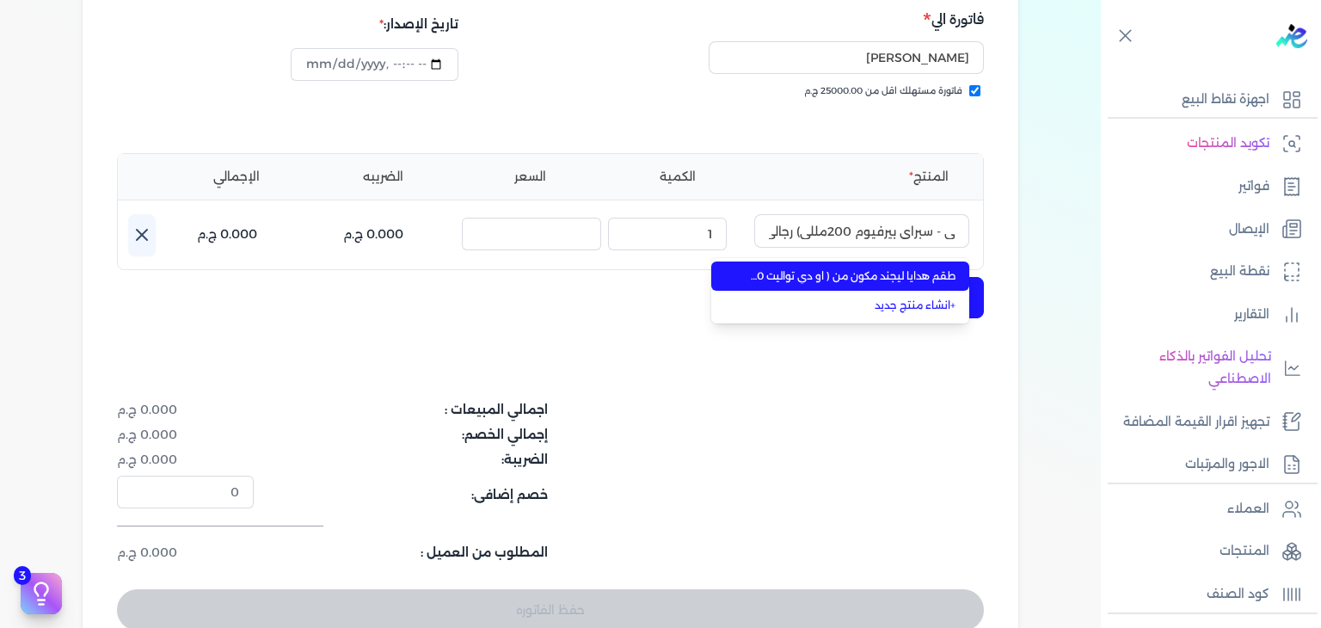
click at [910, 277] on span "طقم هدايا ليجند مكون من ( او دي تواليت 100مللي - سبراي بيرفيوم 200مللي) رجالي" at bounding box center [850, 275] width 210 height 15
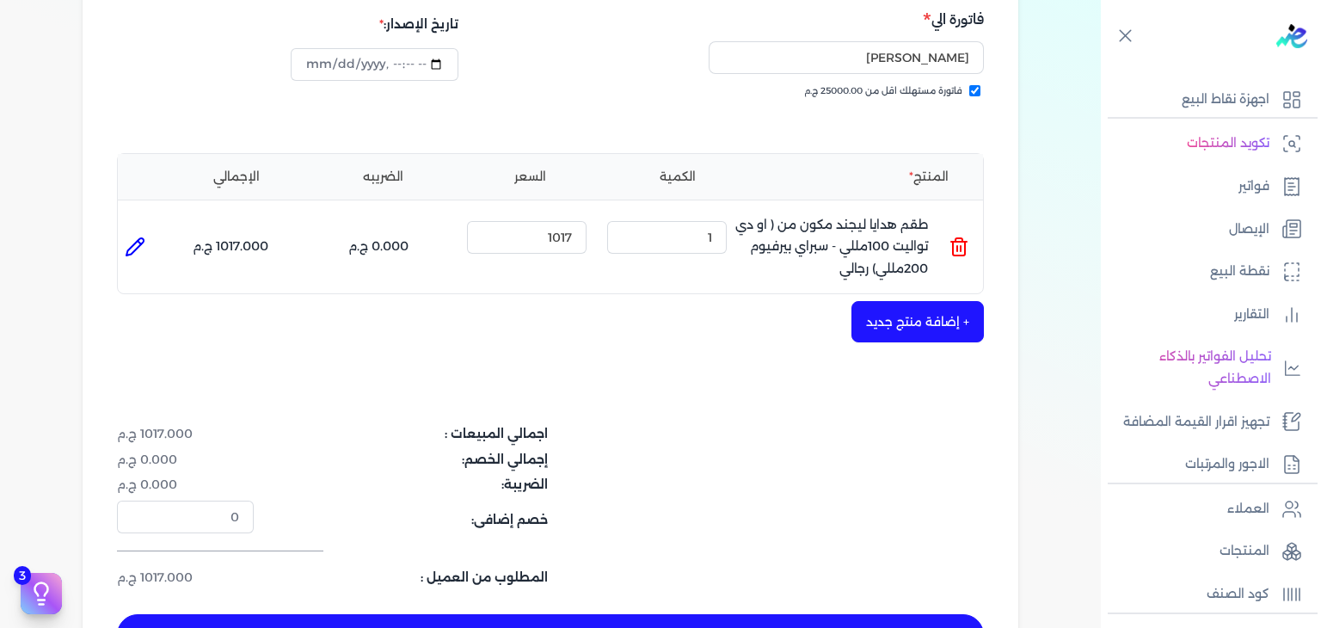
scroll to position [580, 0]
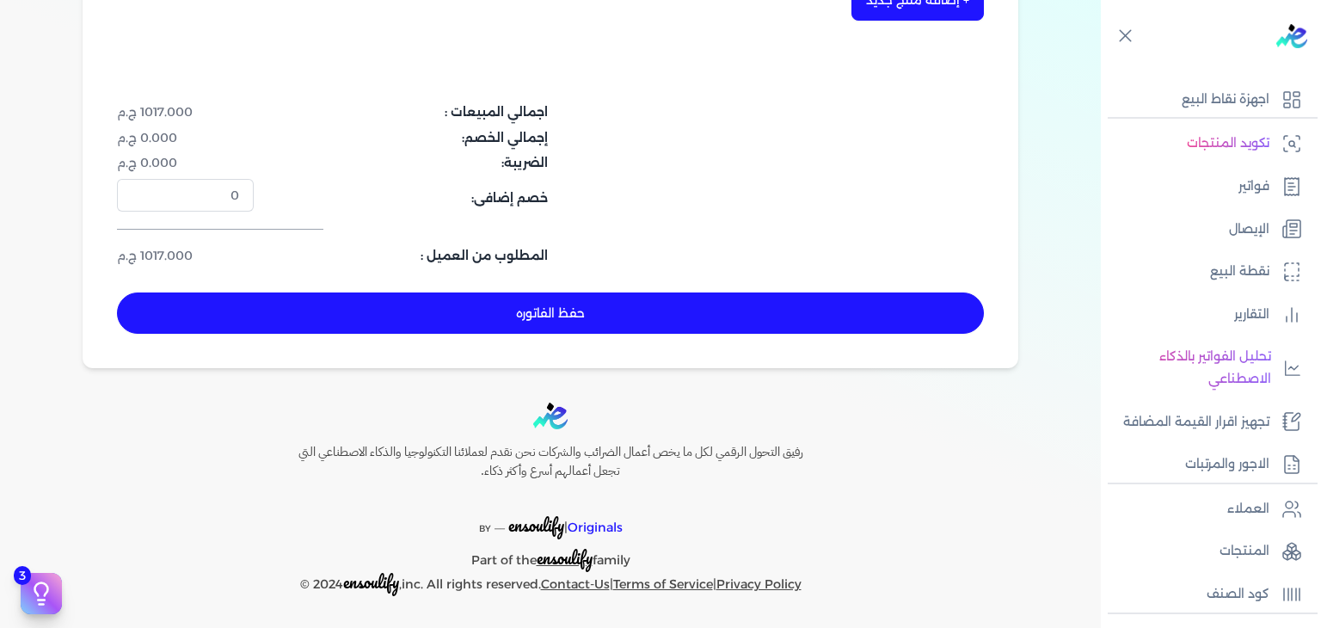
click at [716, 313] on button "حفظ الفاتوره" at bounding box center [550, 312] width 867 height 41
type input "[DATE]"
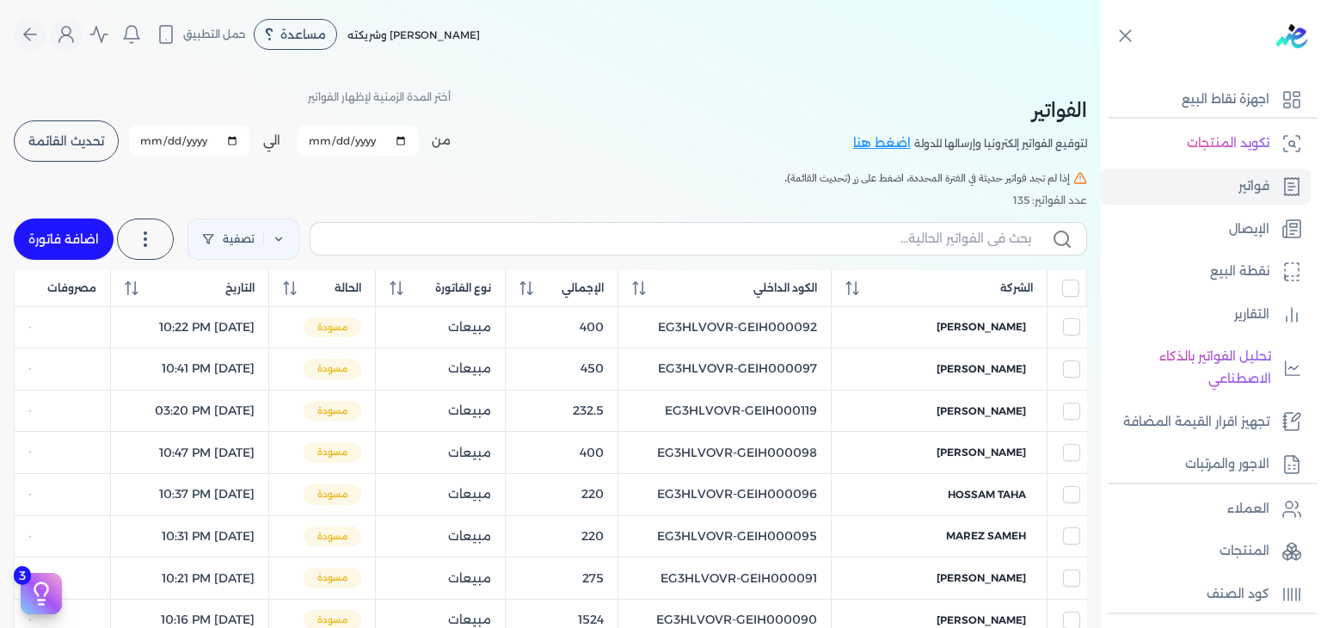
click at [65, 233] on link "اضافة فاتورة" at bounding box center [64, 238] width 100 height 41
select select "EGP"
select select "B"
select select "EGS"
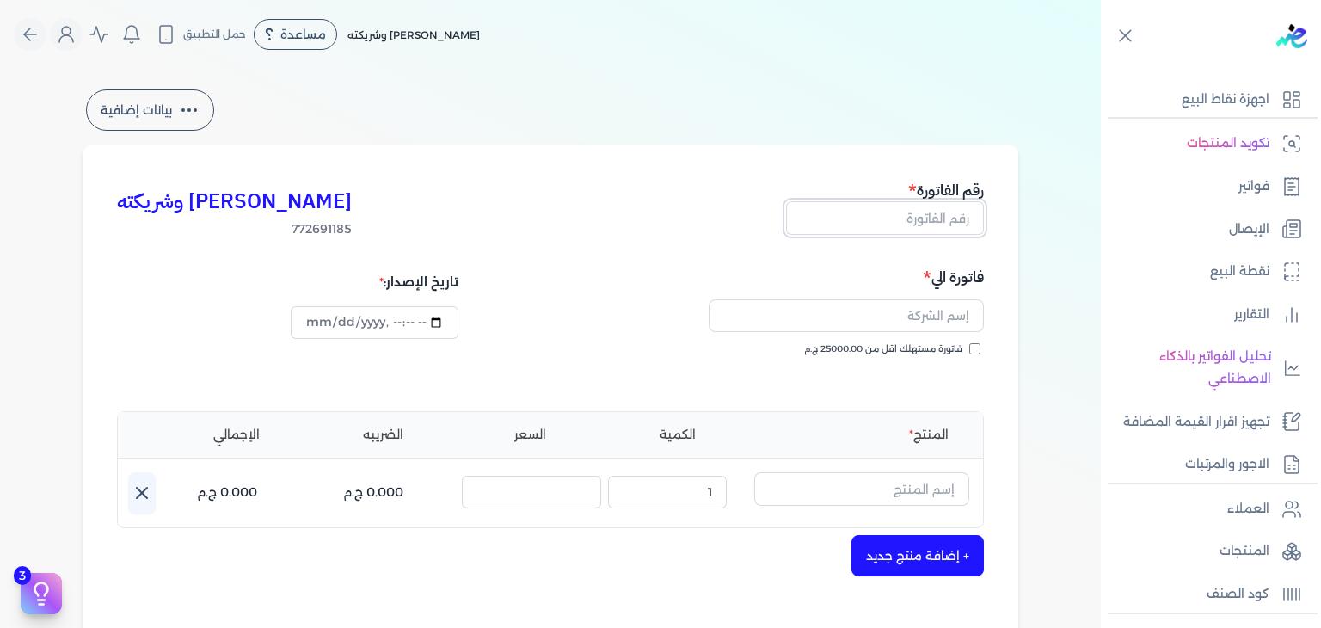
click at [940, 227] on input "text" at bounding box center [885, 217] width 198 height 33
paste input "EG3HLVOVR-GEIH000125"
type input "EG3HLVOVR-GEIH000125"
click at [978, 352] on input "فاتورة مستهلك اقل من 25000.00 ج.م" at bounding box center [974, 348] width 11 height 11
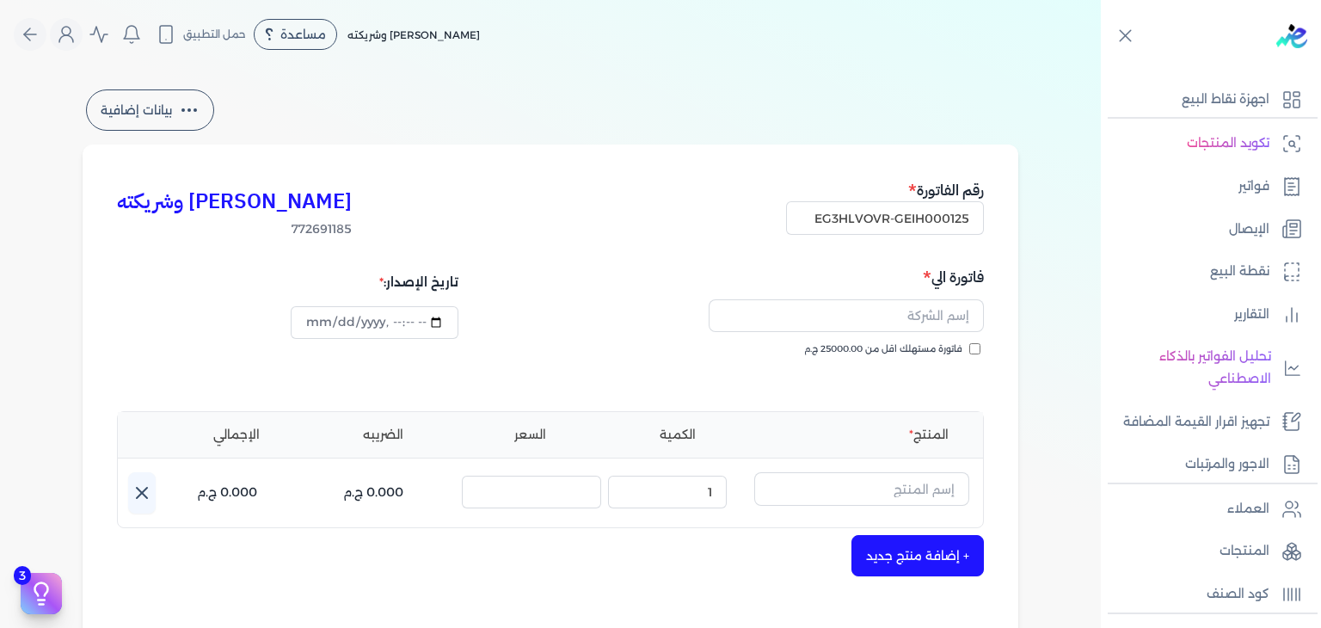
checkbox input "true"
click at [925, 327] on input "text" at bounding box center [845, 315] width 275 height 33
paste input "[PERSON_NAME]"
type input "[PERSON_NAME]"
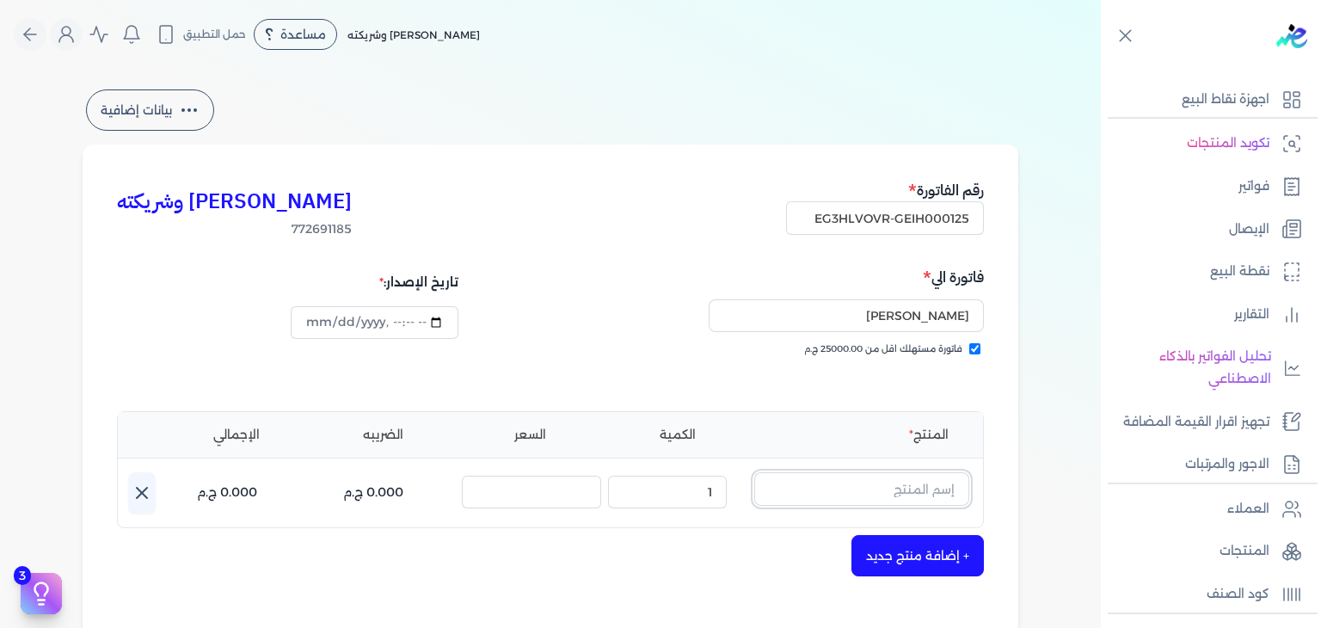
click at [929, 489] on input "text" at bounding box center [861, 488] width 215 height 33
paste input "إزني او دي بيرفيوم نسائي - 100 مللي"
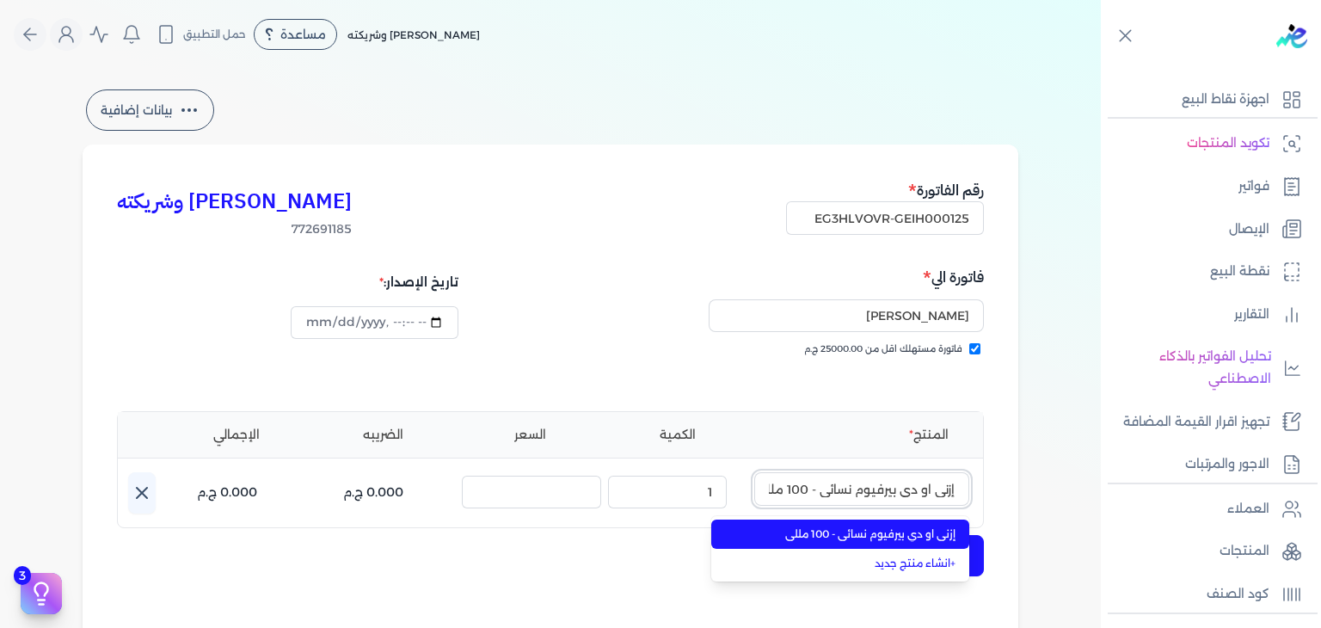
scroll to position [0, -12]
type input "إزني او دي بيرفيوم نسائي - 100 مللي"
click at [929, 538] on span "إزني او دي بيرفيوم نسائي - 100 مللي" at bounding box center [850, 533] width 210 height 15
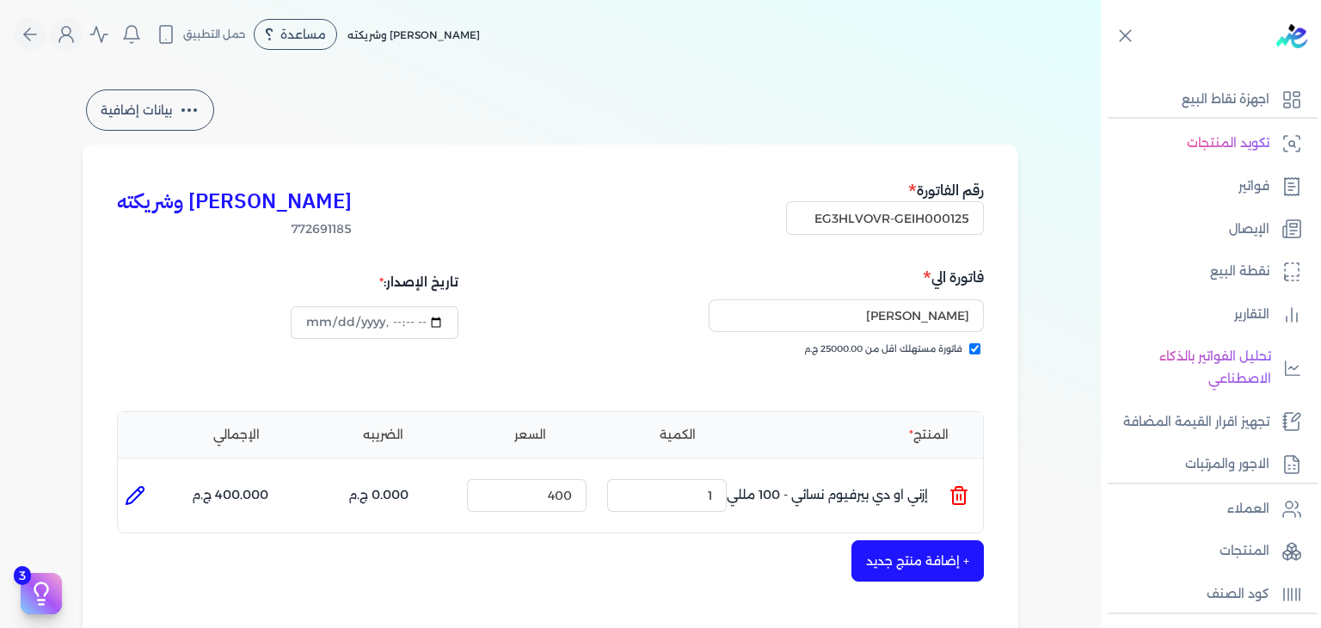
click at [926, 561] on button "+ إضافة منتج جديد" at bounding box center [917, 560] width 132 height 41
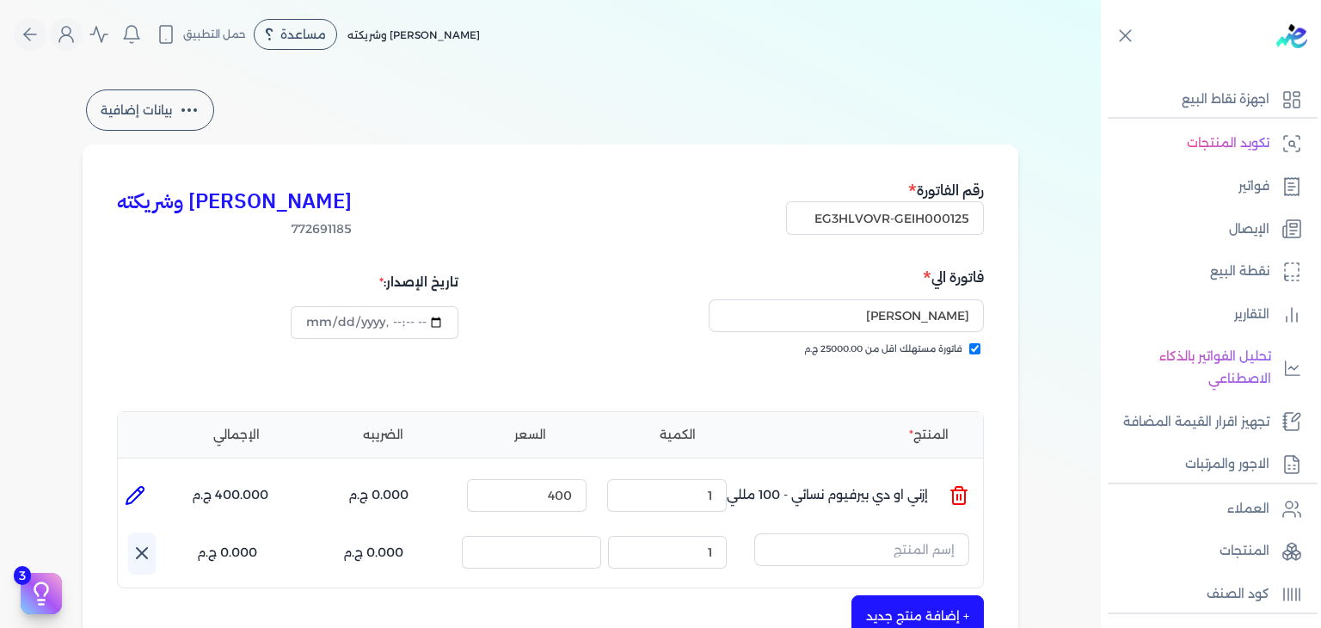
scroll to position [86, 0]
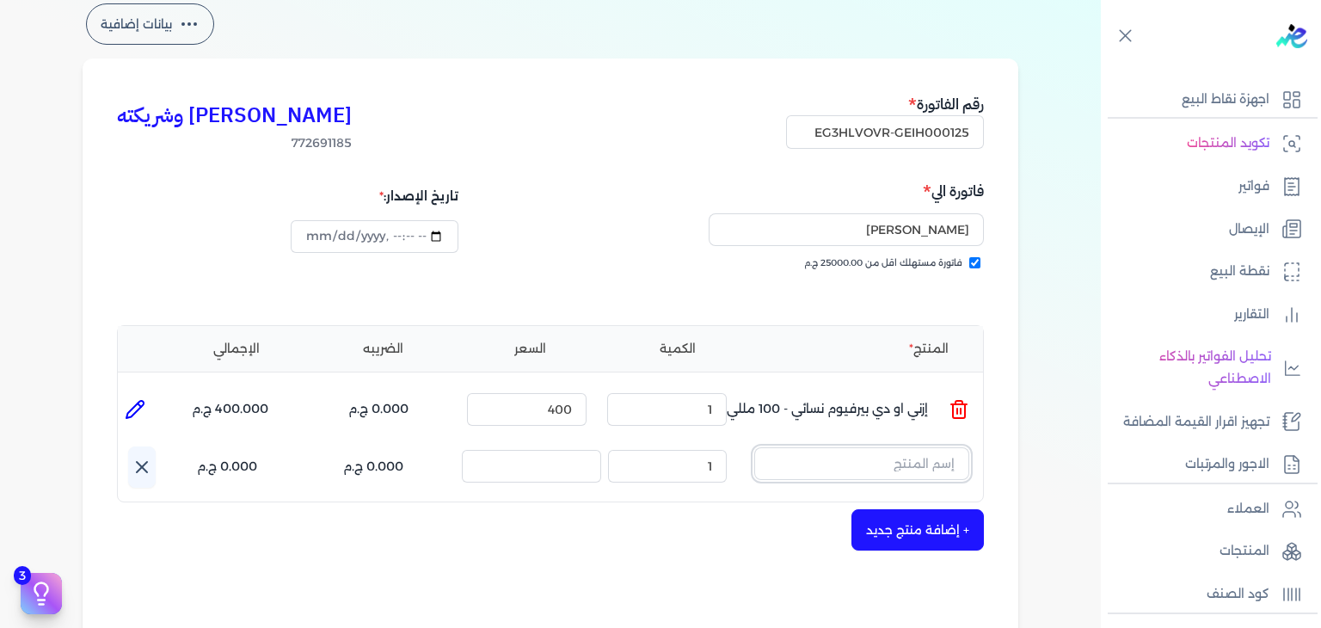
click at [905, 457] on input "text" at bounding box center [861, 463] width 215 height 33
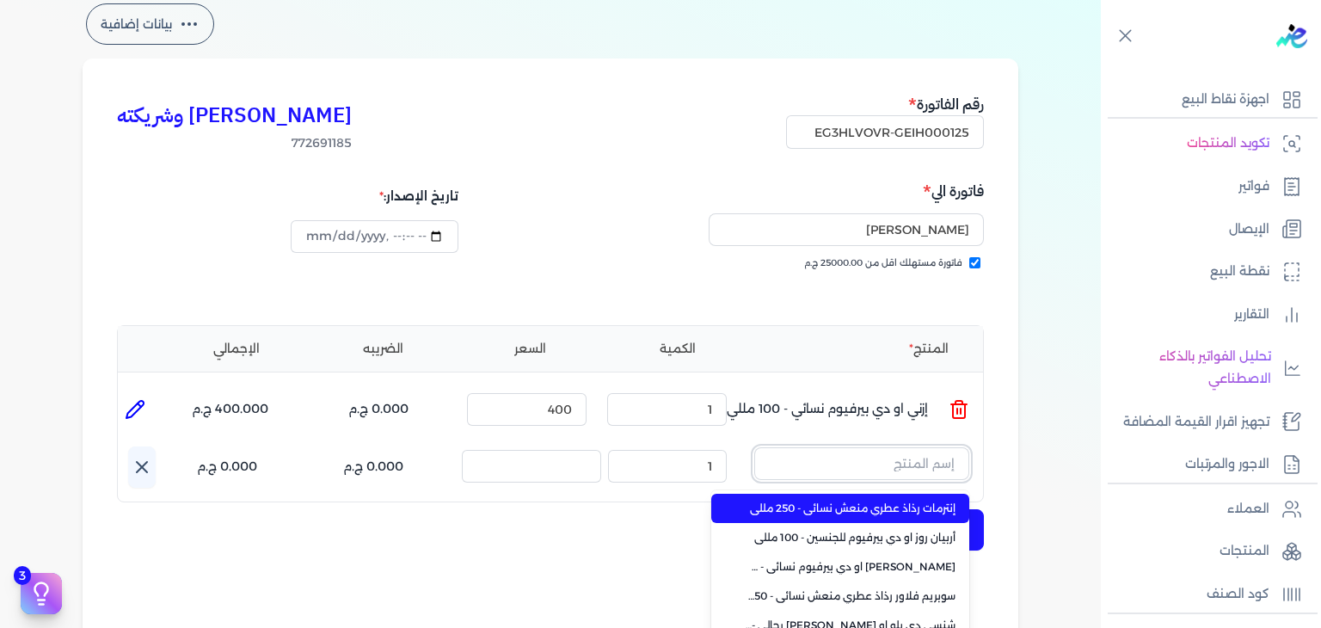
paste input "روزبومب او دي بيرفيوم نسائي - 100 مللي"
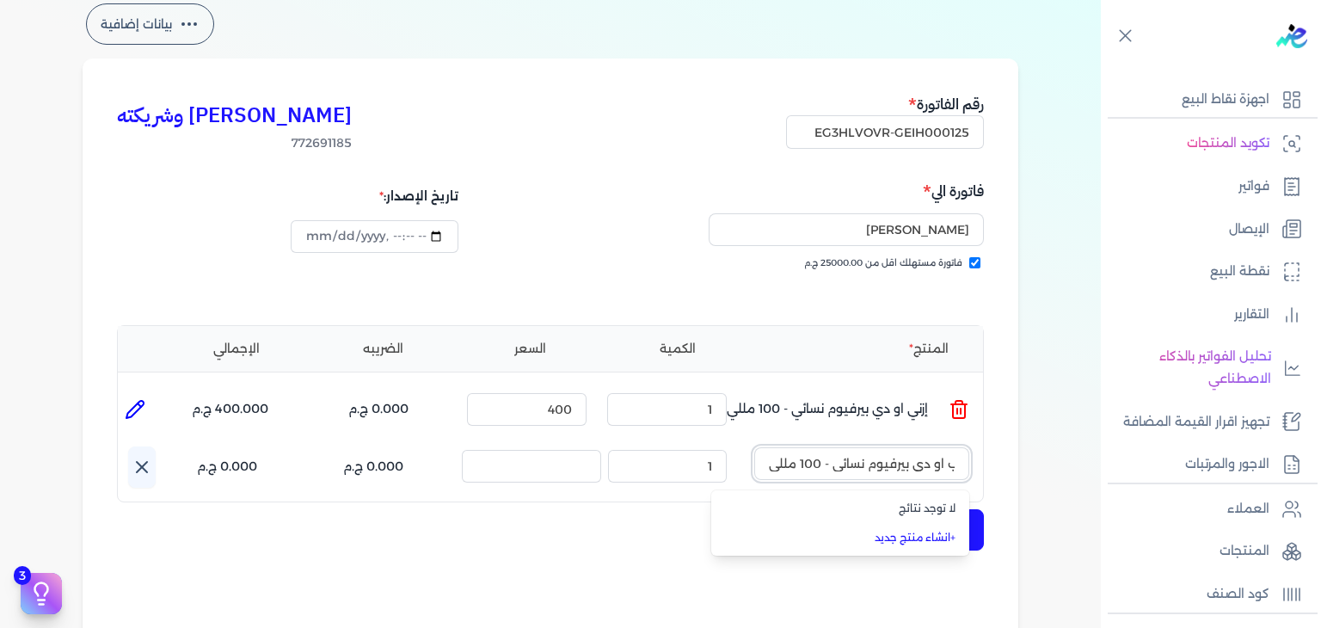
type input "روزبومب او دي بيرفيوم نسائي - 100 مللي"
click at [911, 465] on input "text" at bounding box center [861, 463] width 215 height 33
paste input "بوردوكس او دي بيرفيوم نسائي - 100 مللي"
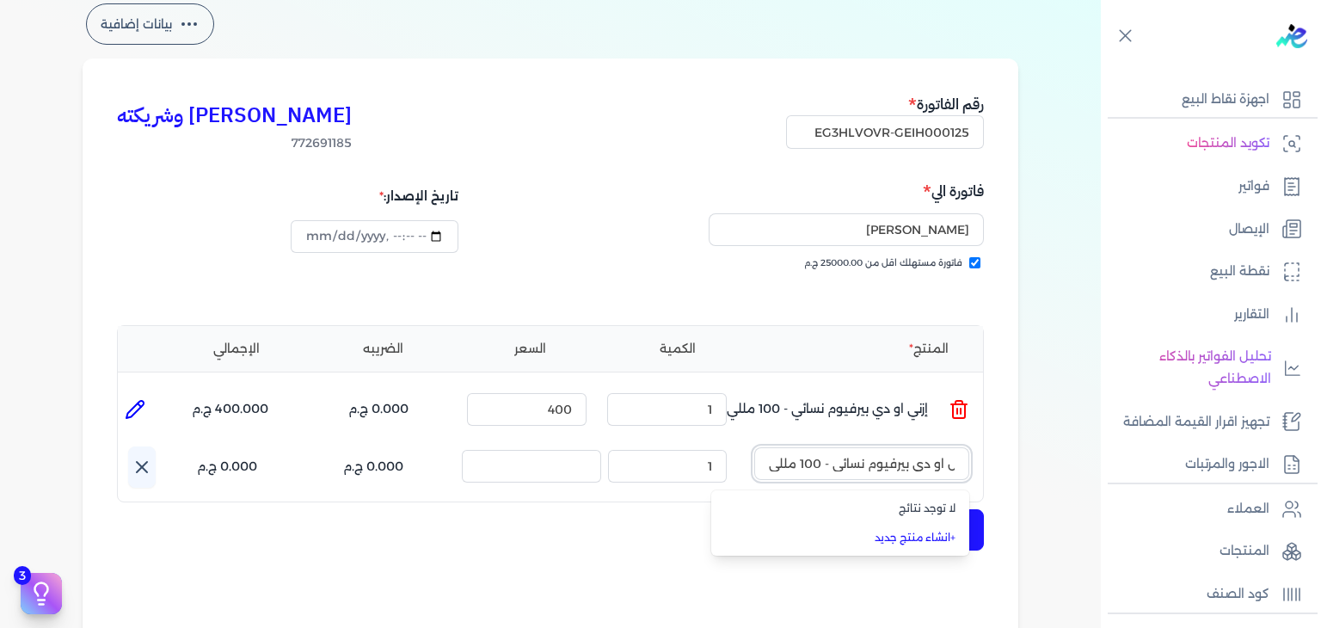
type input "بوردوكس او دي بيرفيوم نسائي - 100 مللي"
paste input "سي او دي بيرفيوم نسائي - 100 مللي"
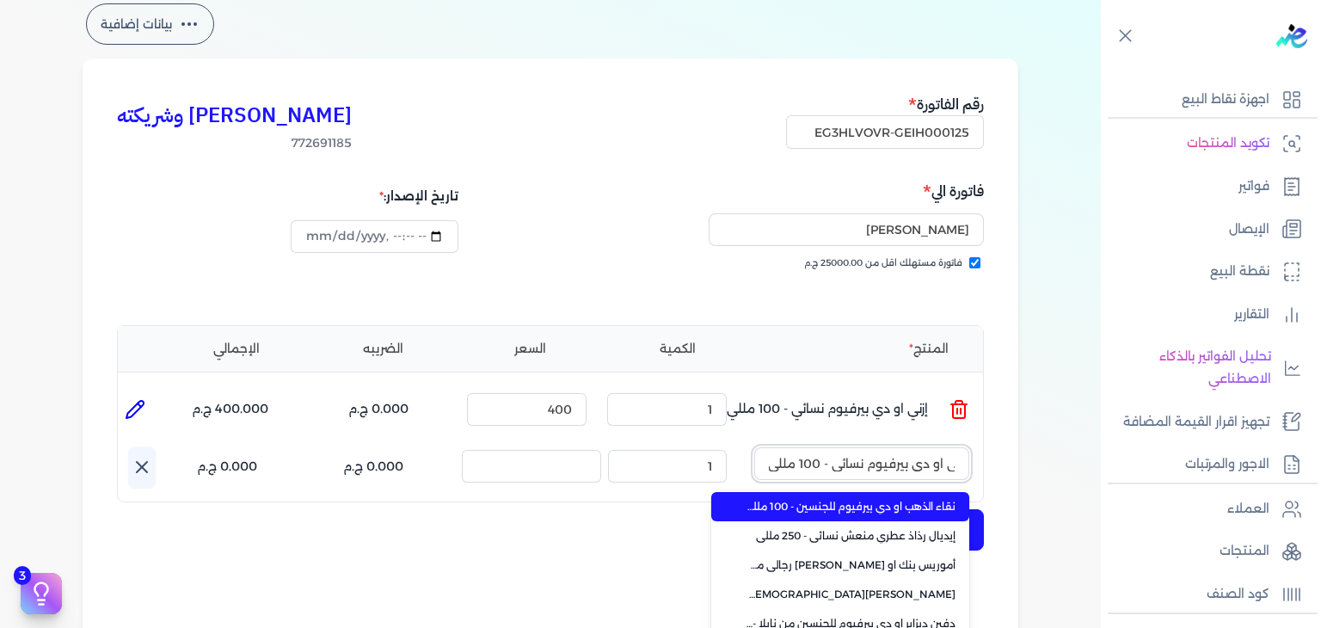
scroll to position [155, 0]
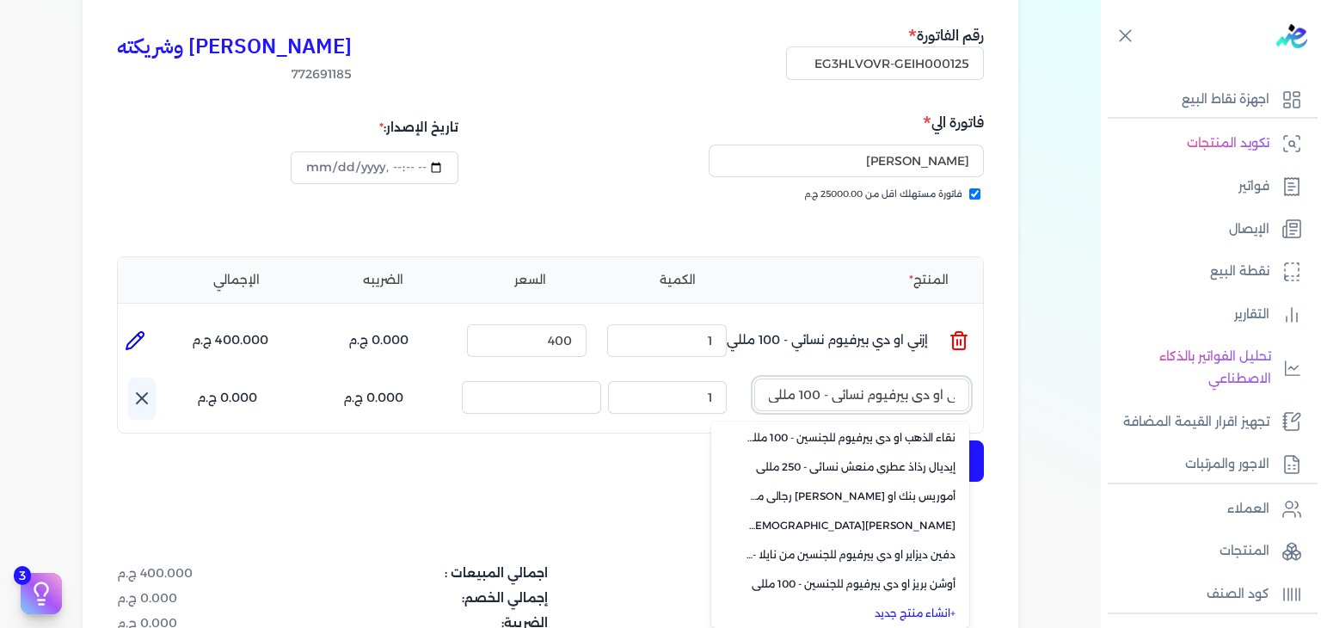
type input "سي او دي بيرفيوم نسائي - 100 مللي"
